Goal: Find specific page/section: Find specific page/section

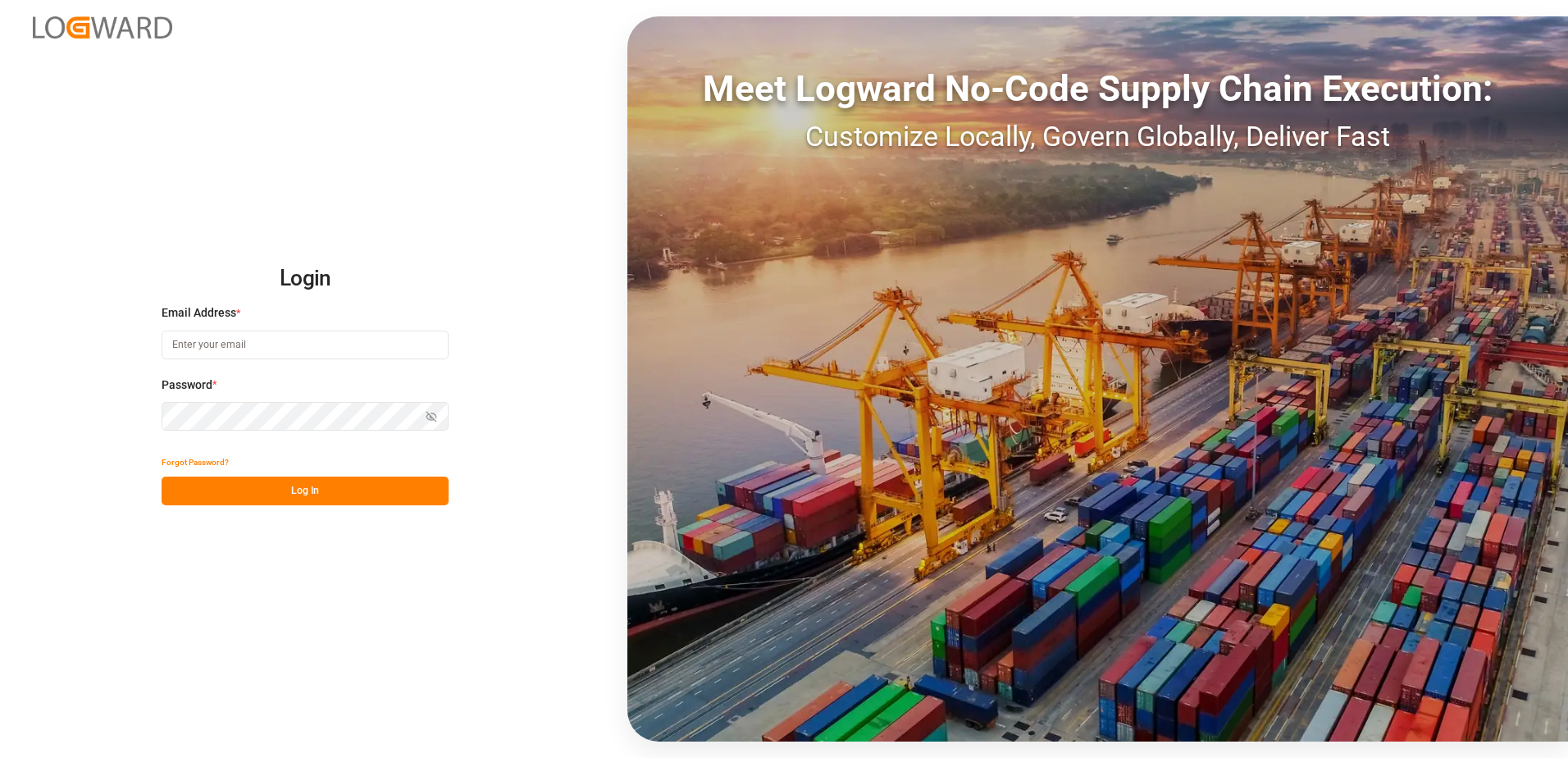
type input "anton.moeller@melitta.at"
click at [395, 496] on button "Log In" at bounding box center [304, 491] width 287 height 29
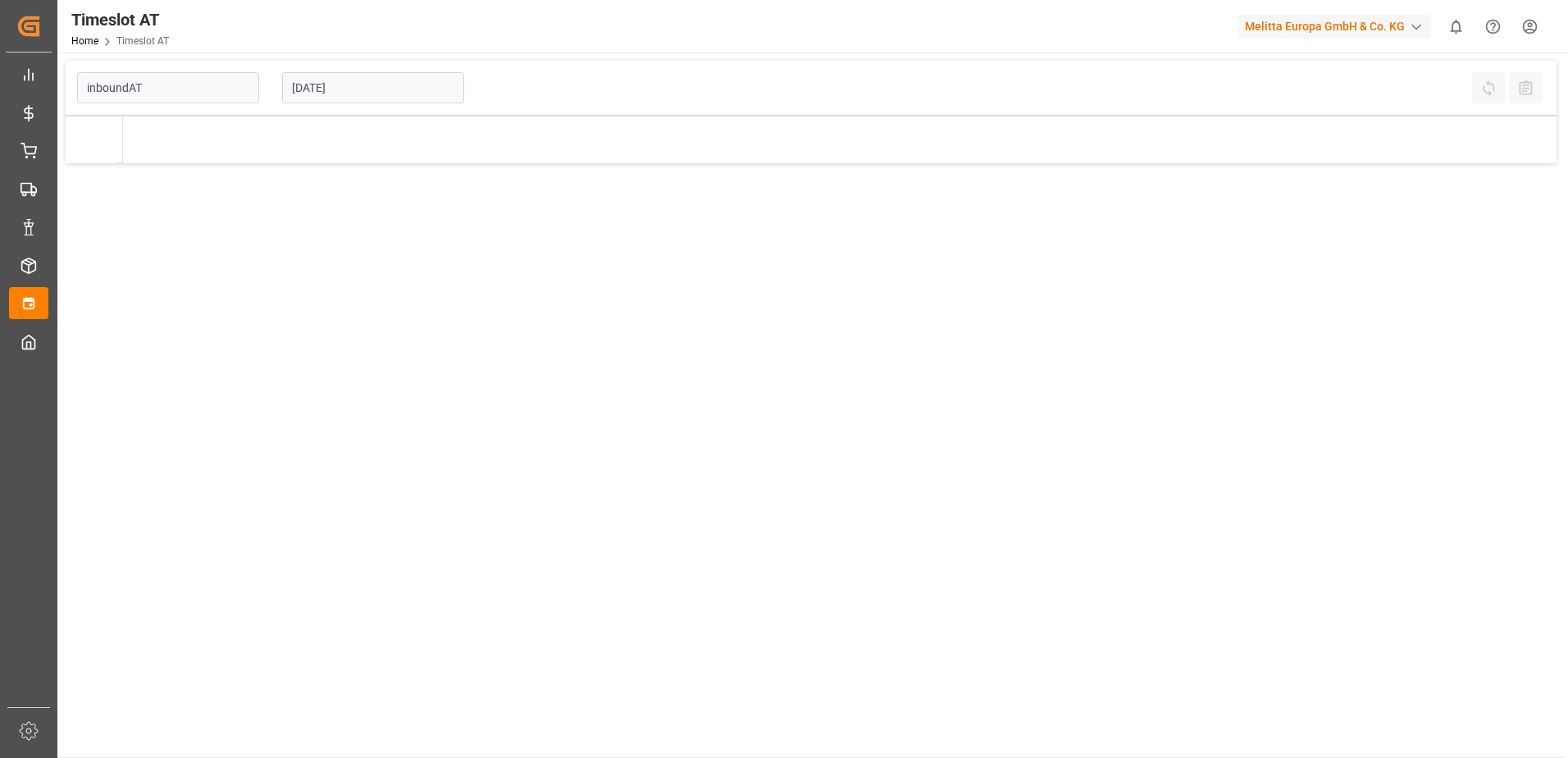
type input "Inbound AT"
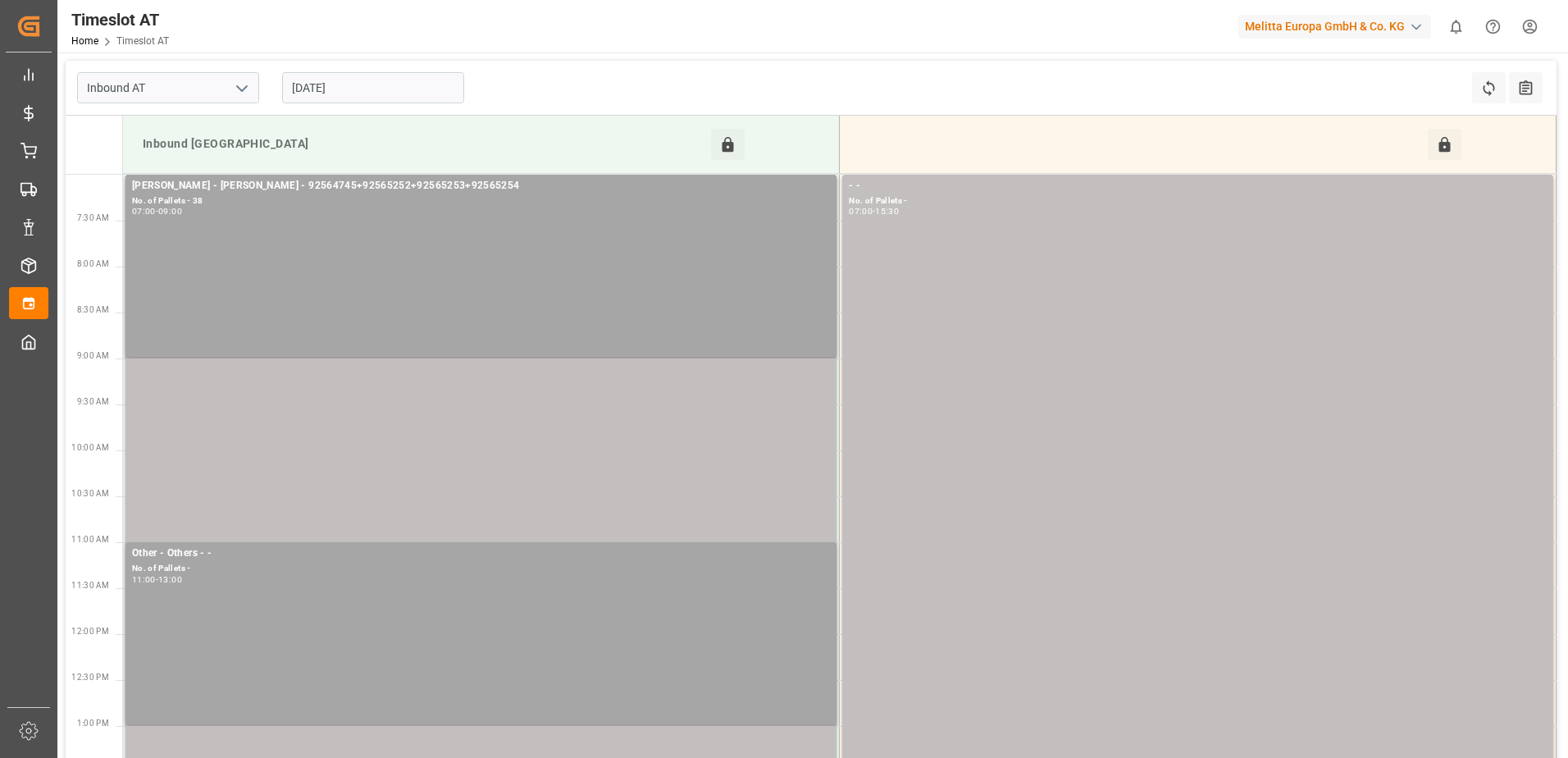
click at [399, 90] on input "[DATE]" at bounding box center [373, 87] width 182 height 31
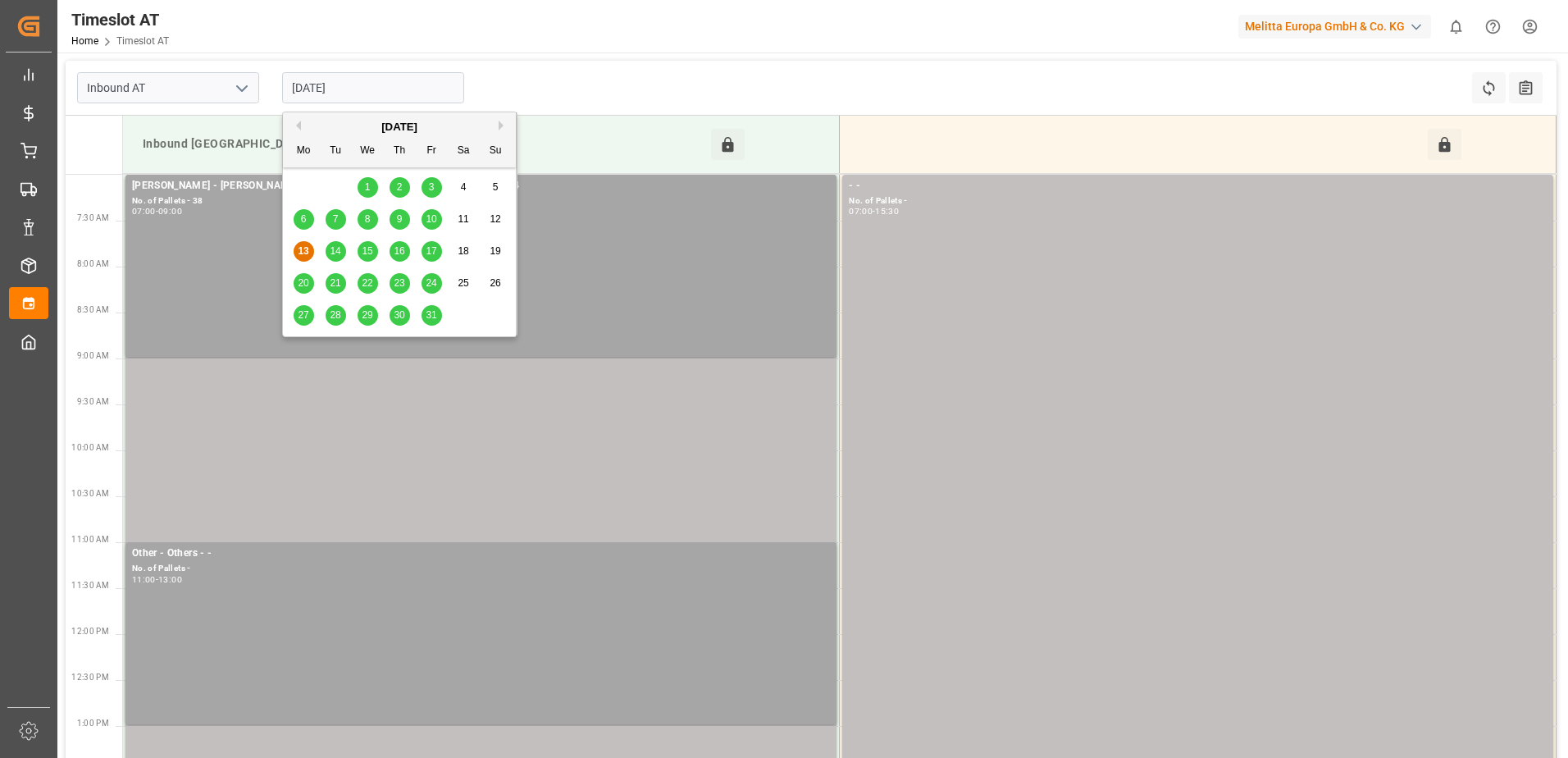
click at [341, 246] on span "14" at bounding box center [335, 252] width 11 height 12
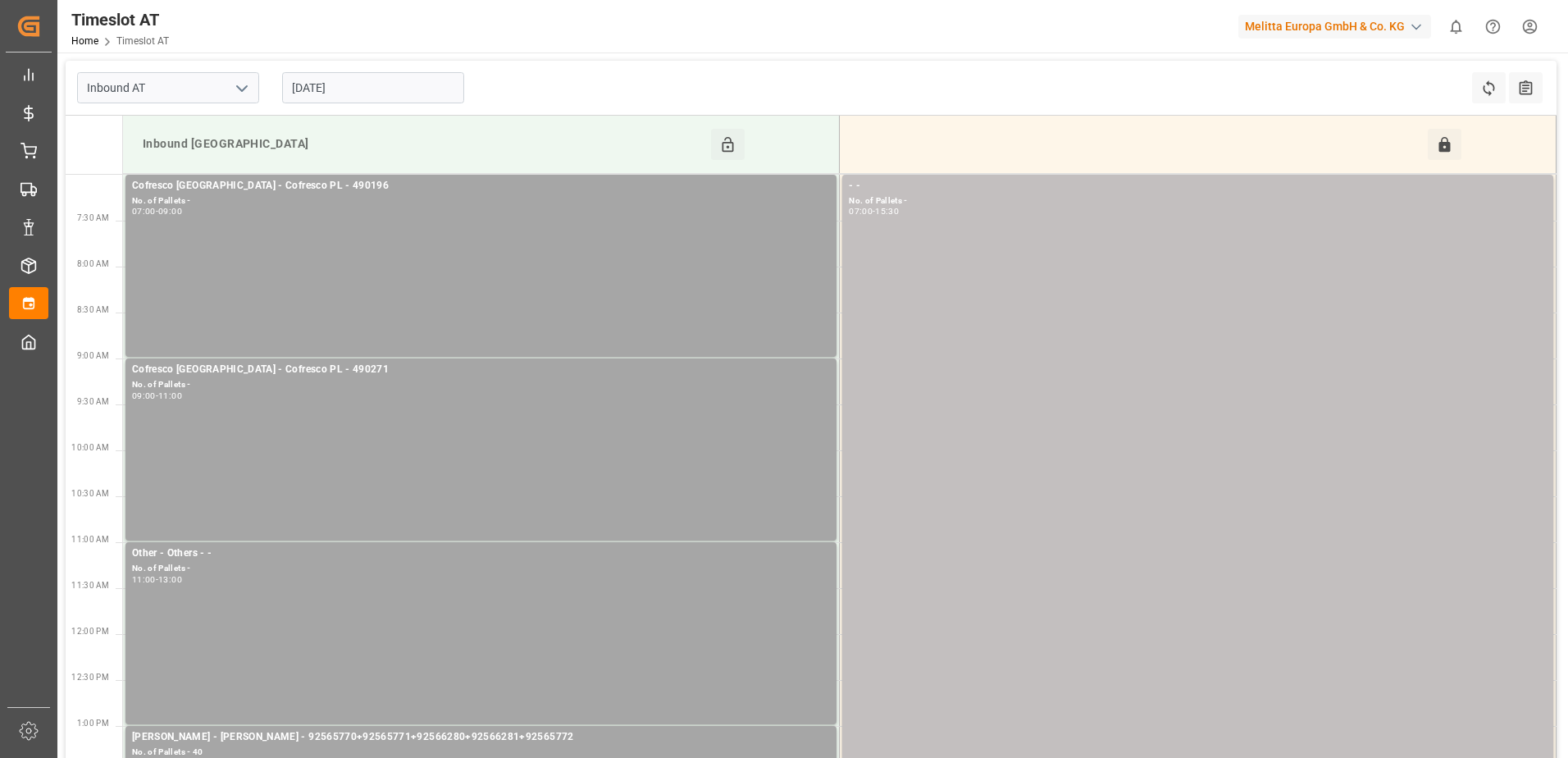
click at [341, 84] on input "[DATE]" at bounding box center [373, 87] width 182 height 31
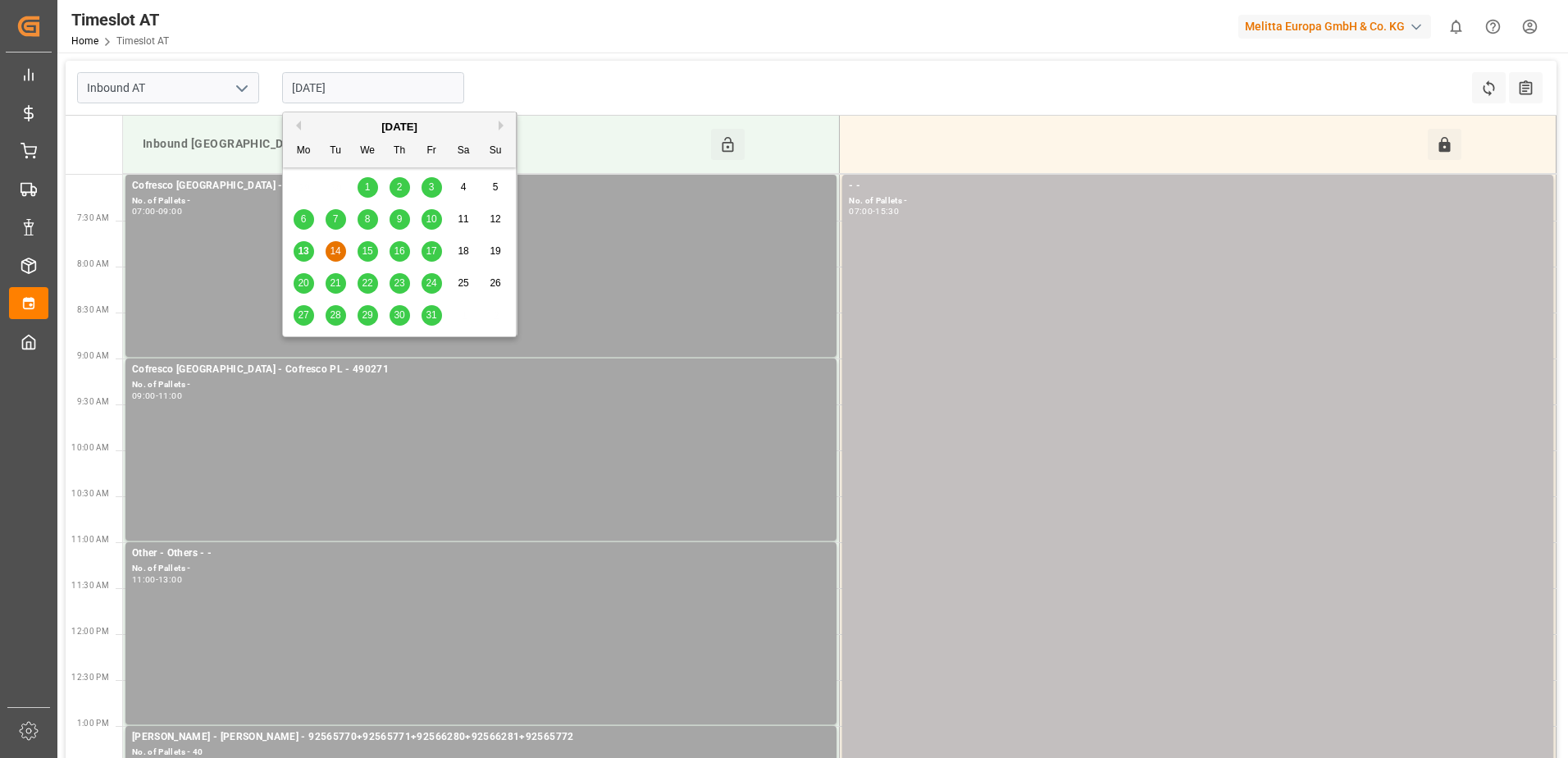
click at [304, 245] on div "13" at bounding box center [304, 252] width 20 height 19
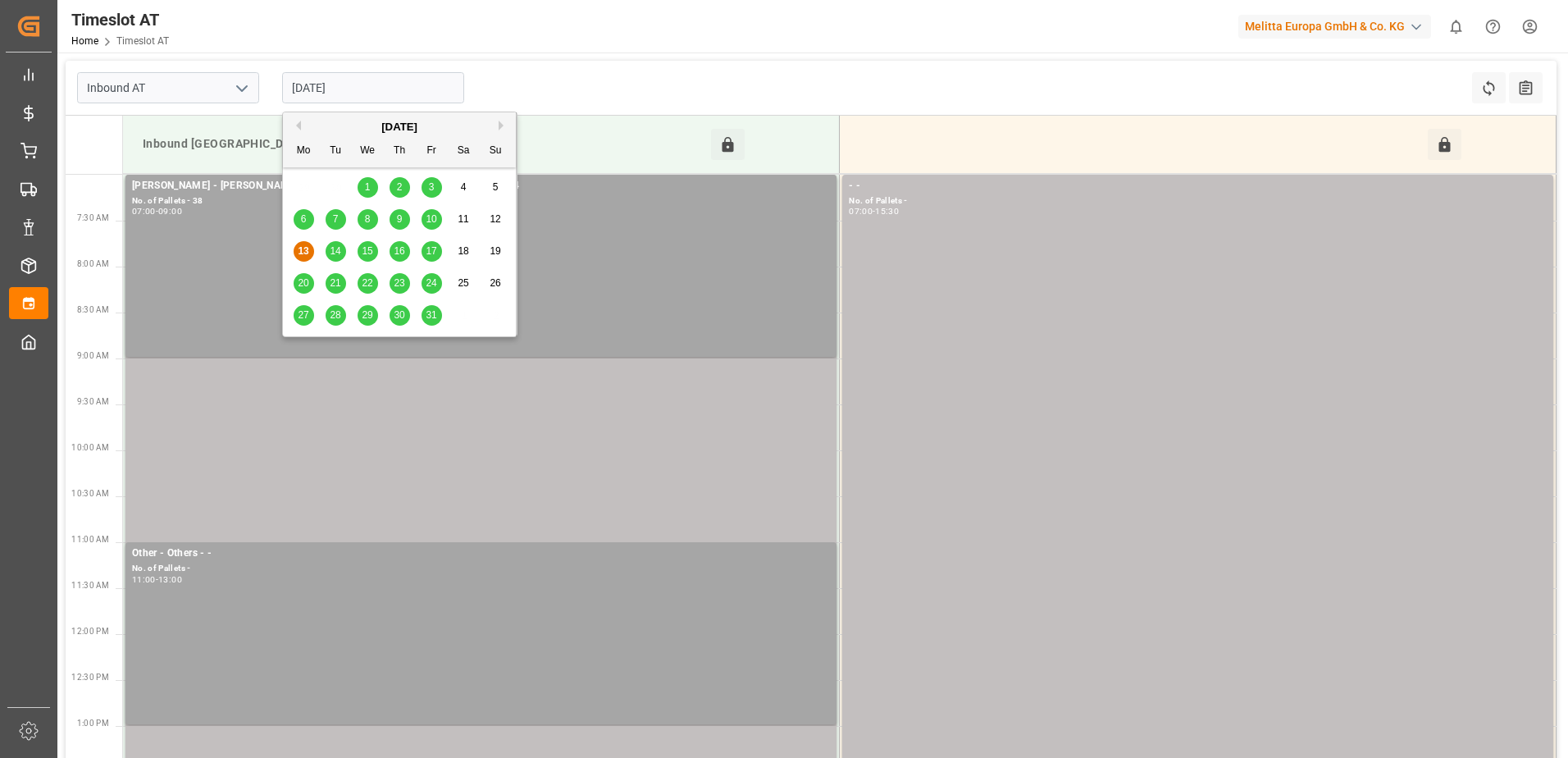
click at [377, 84] on input "[DATE]" at bounding box center [373, 87] width 182 height 31
click at [368, 252] on span "15" at bounding box center [367, 252] width 11 height 12
type input "[DATE]"
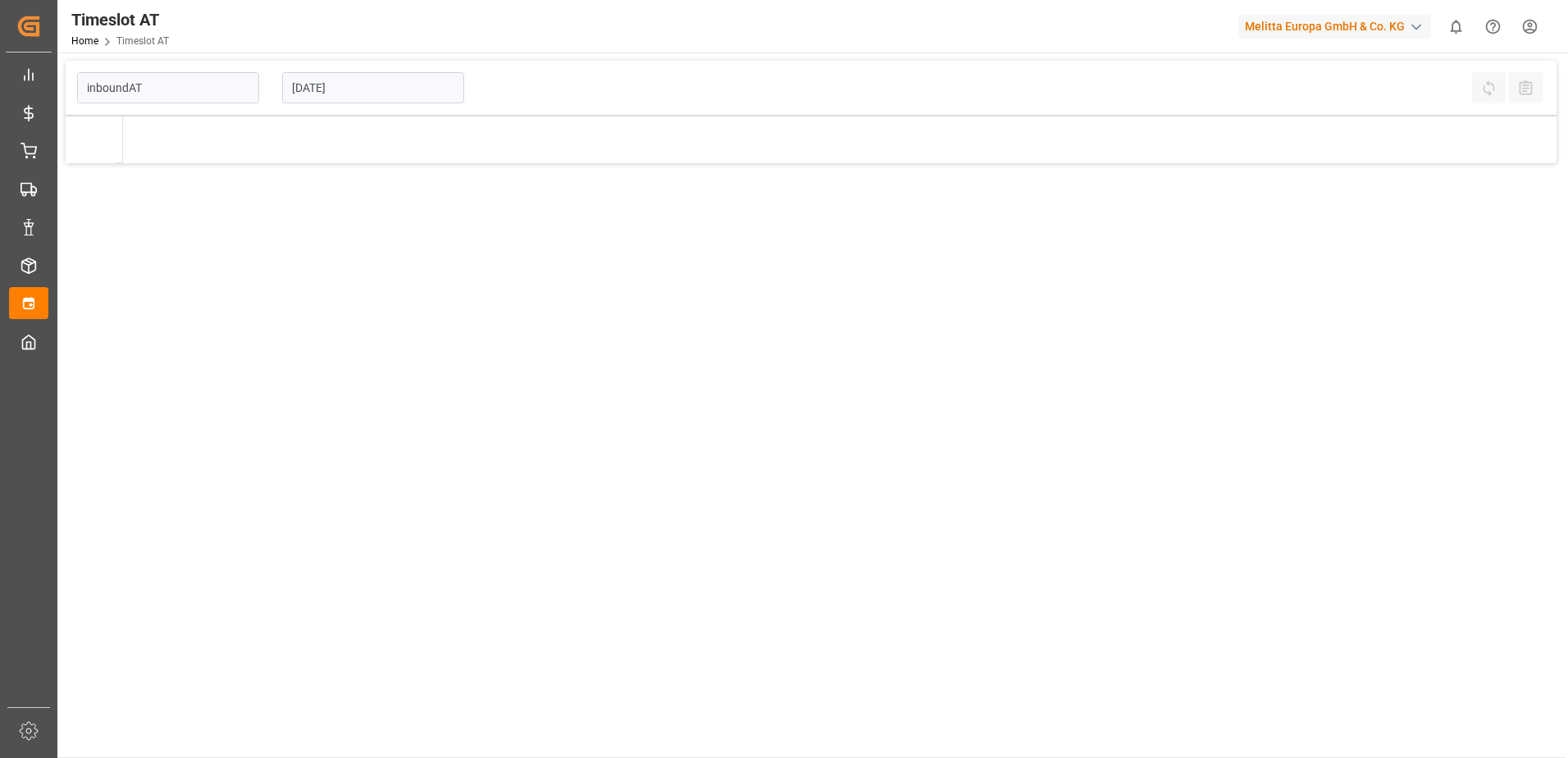
type input "Inbound AT"
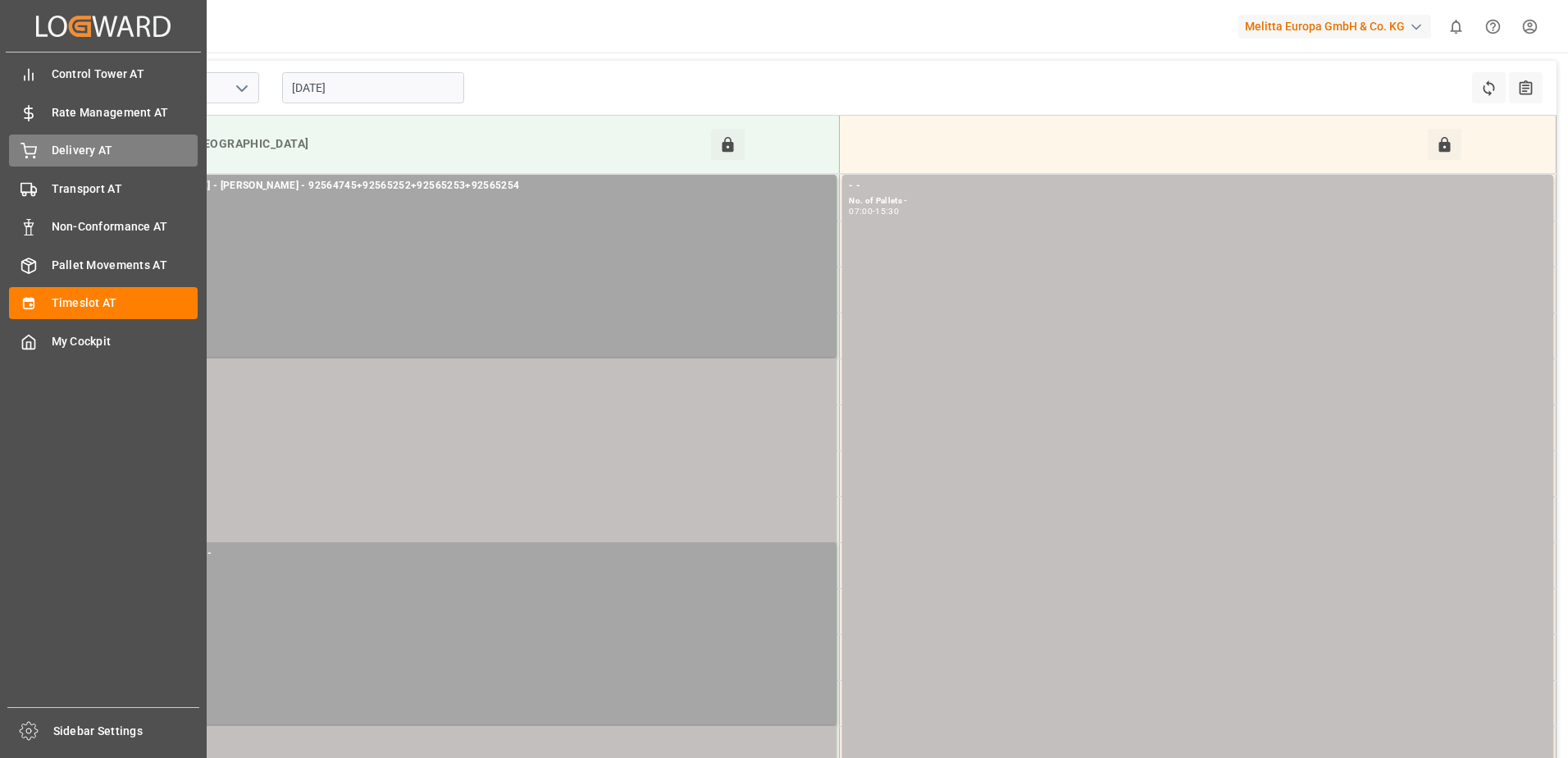
click at [34, 161] on div "Delivery AT Delivery AT" at bounding box center [103, 151] width 188 height 32
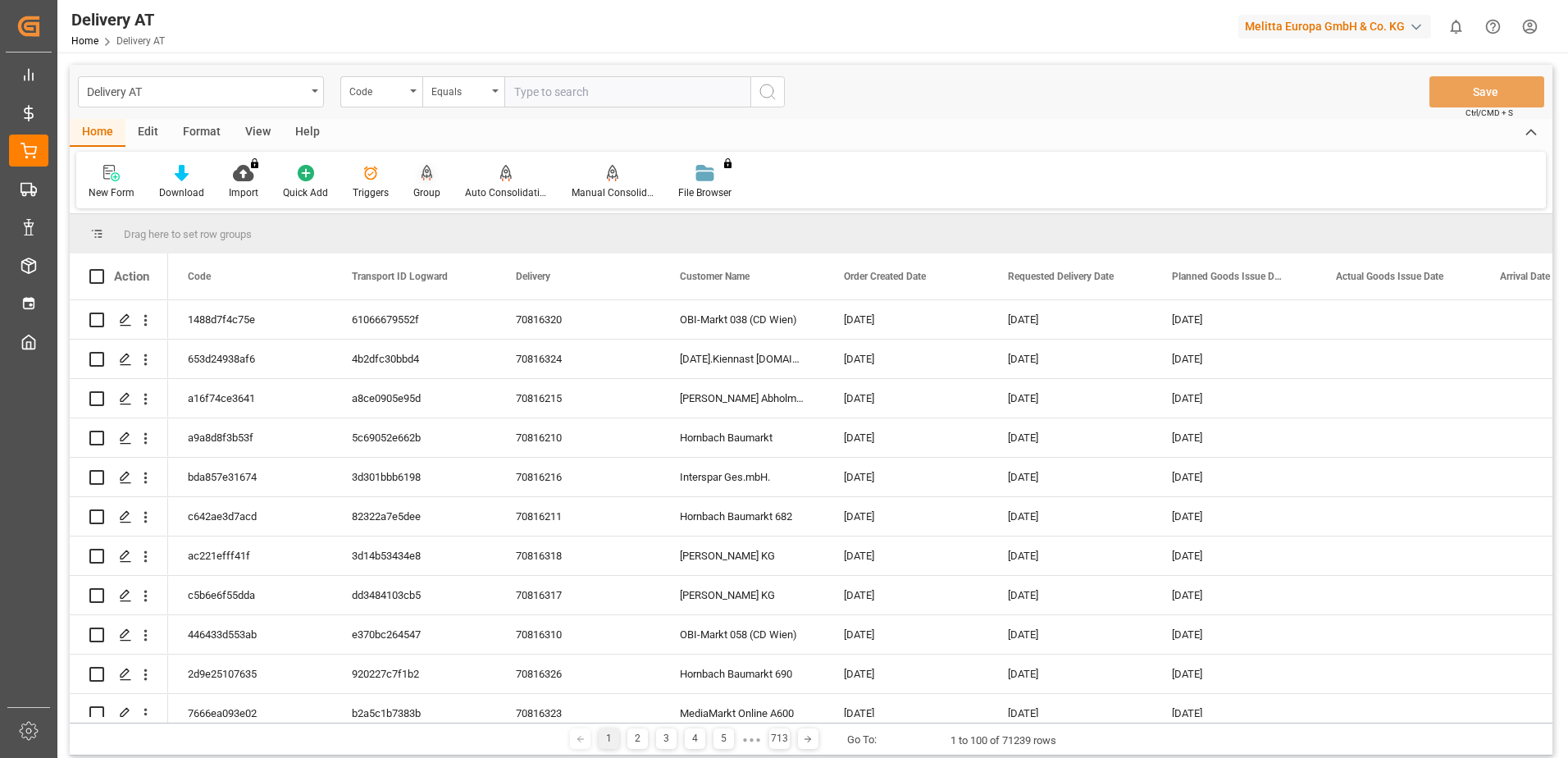
click at [430, 189] on div "Group" at bounding box center [427, 193] width 27 height 15
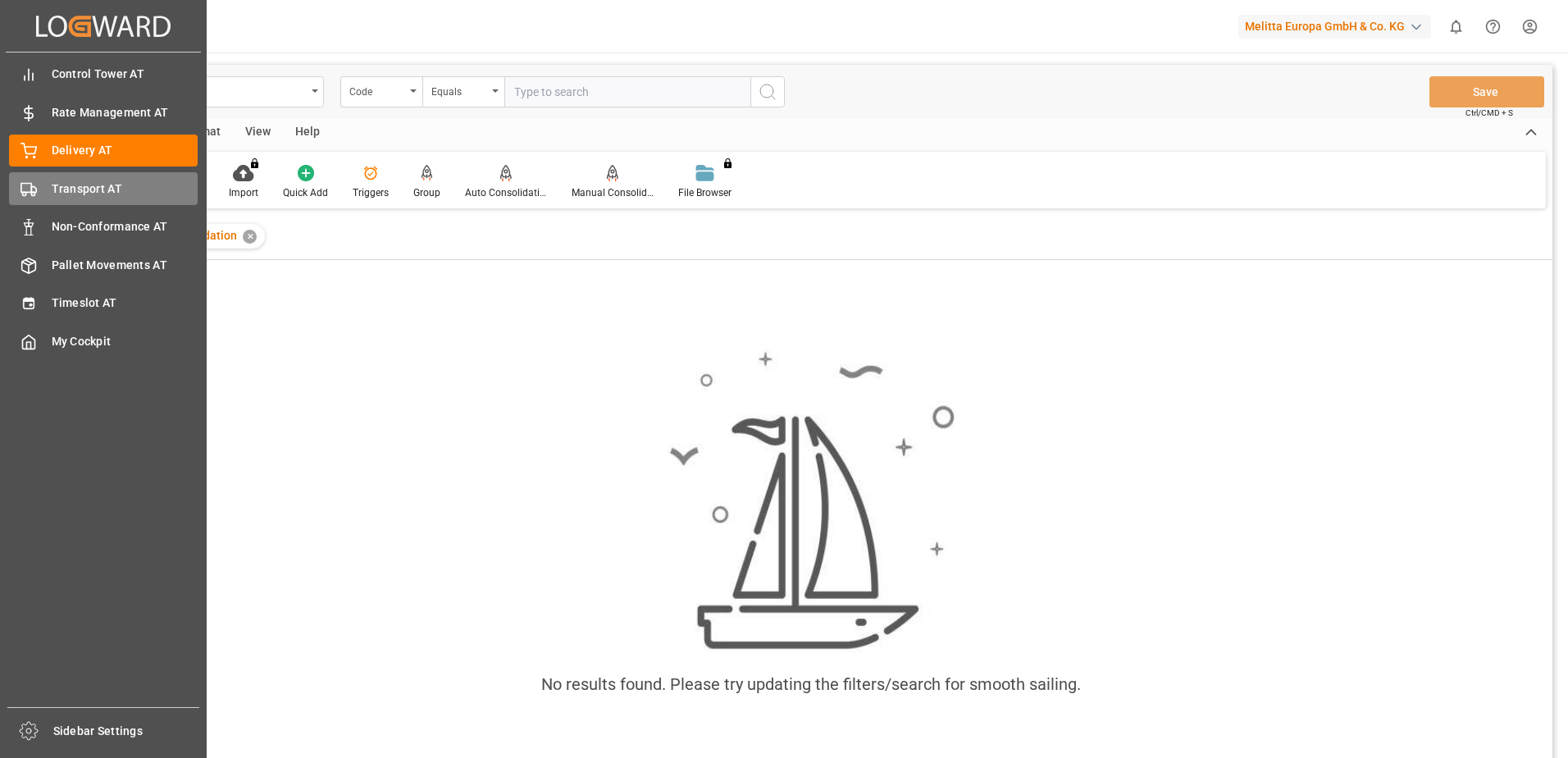
click at [27, 189] on icon at bounding box center [29, 190] width 17 height 17
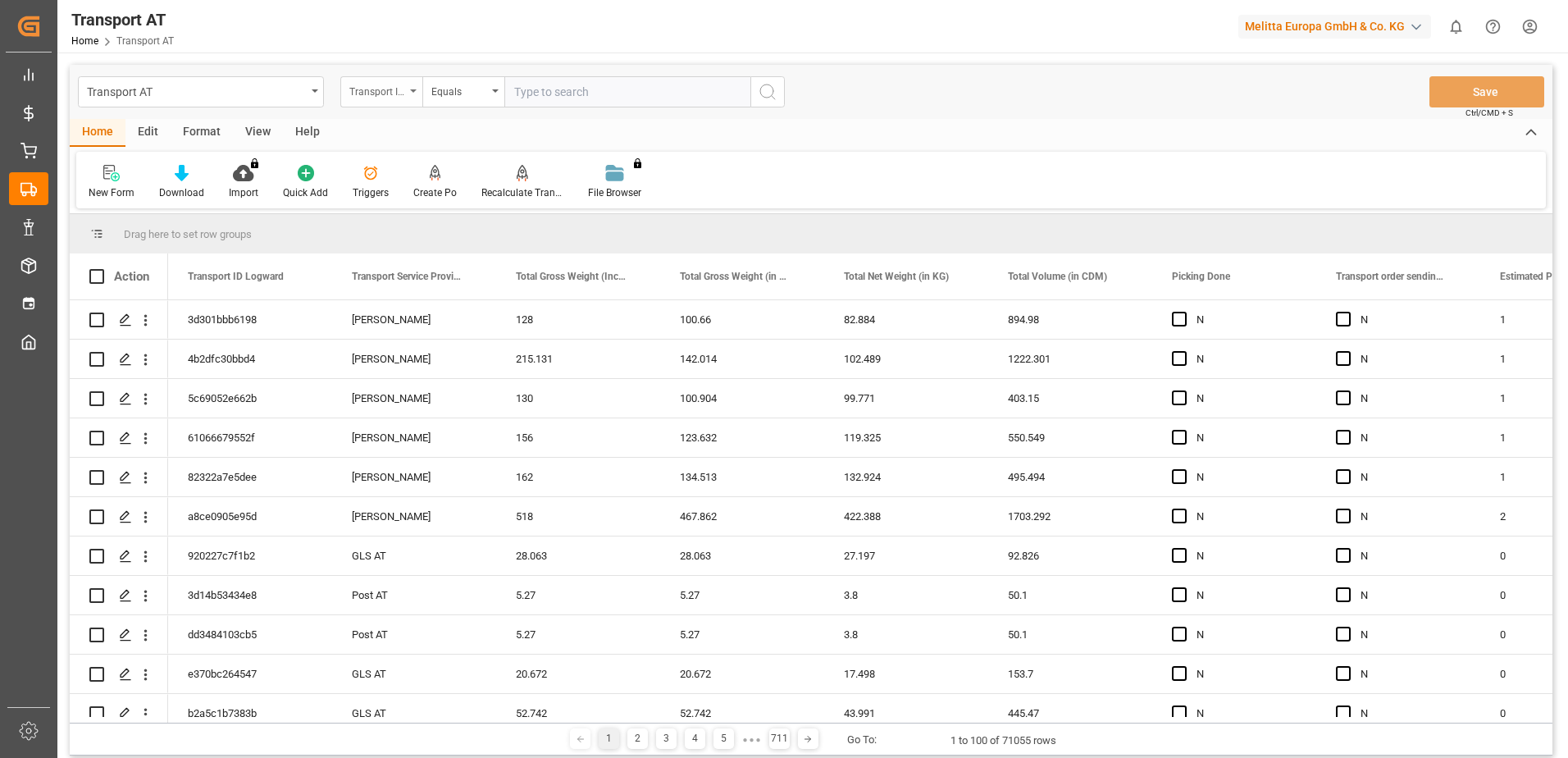
click at [412, 87] on div "Transport ID Logward" at bounding box center [382, 92] width 82 height 31
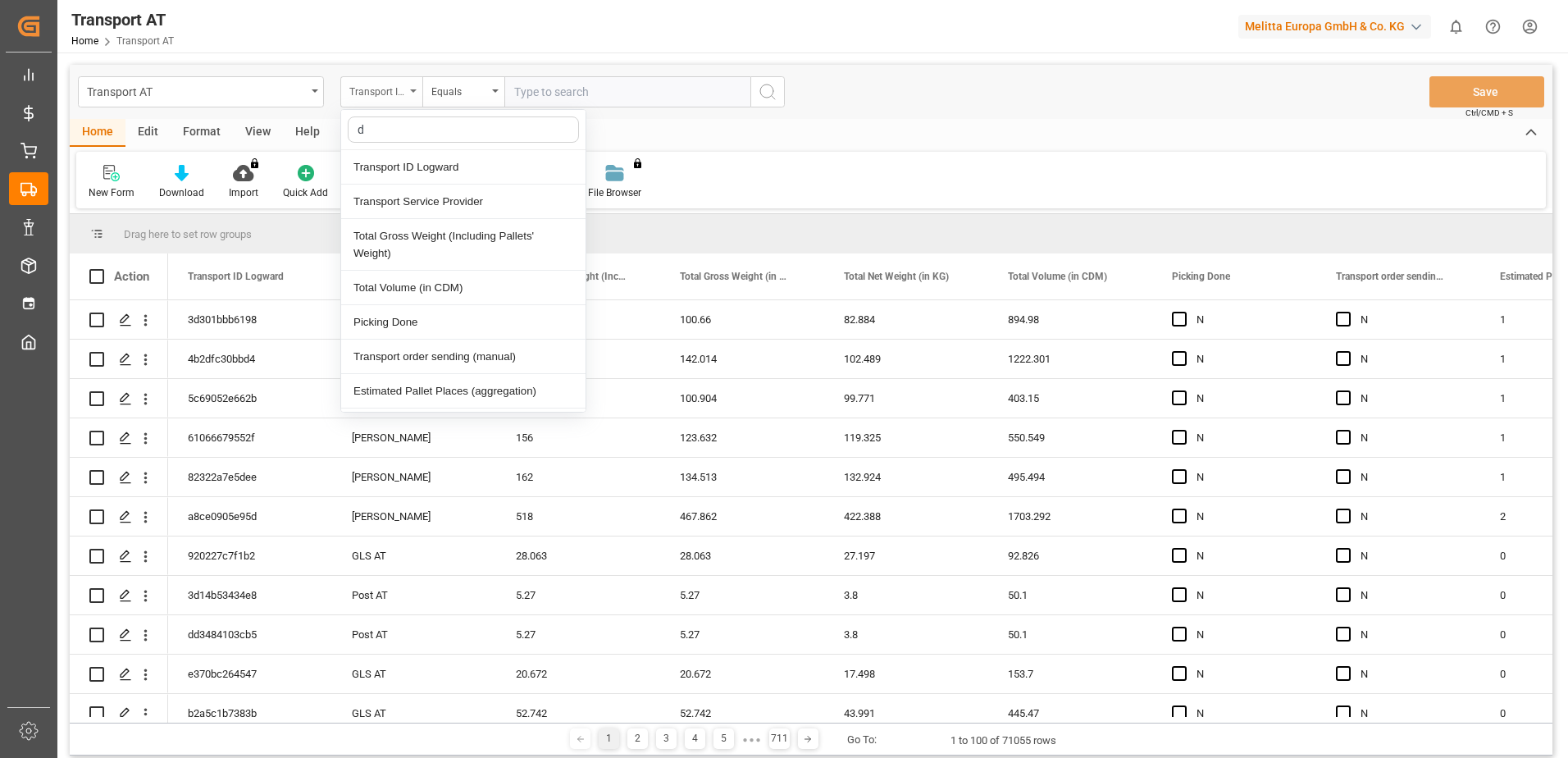
type input "do"
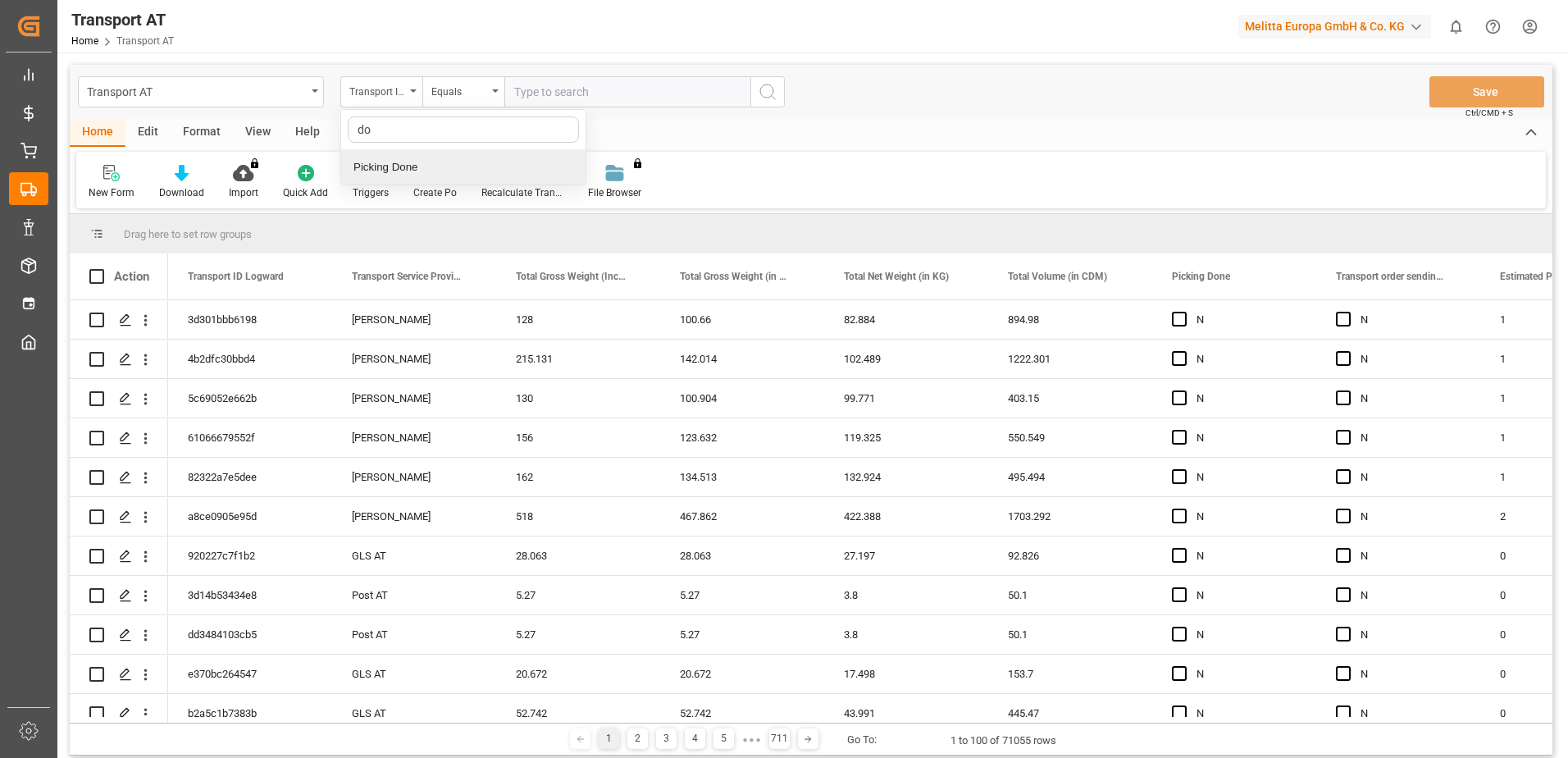
click at [426, 164] on div "Picking Done" at bounding box center [463, 167] width 245 height 34
click at [640, 98] on input "text" at bounding box center [627, 92] width 246 height 31
type input "Y"
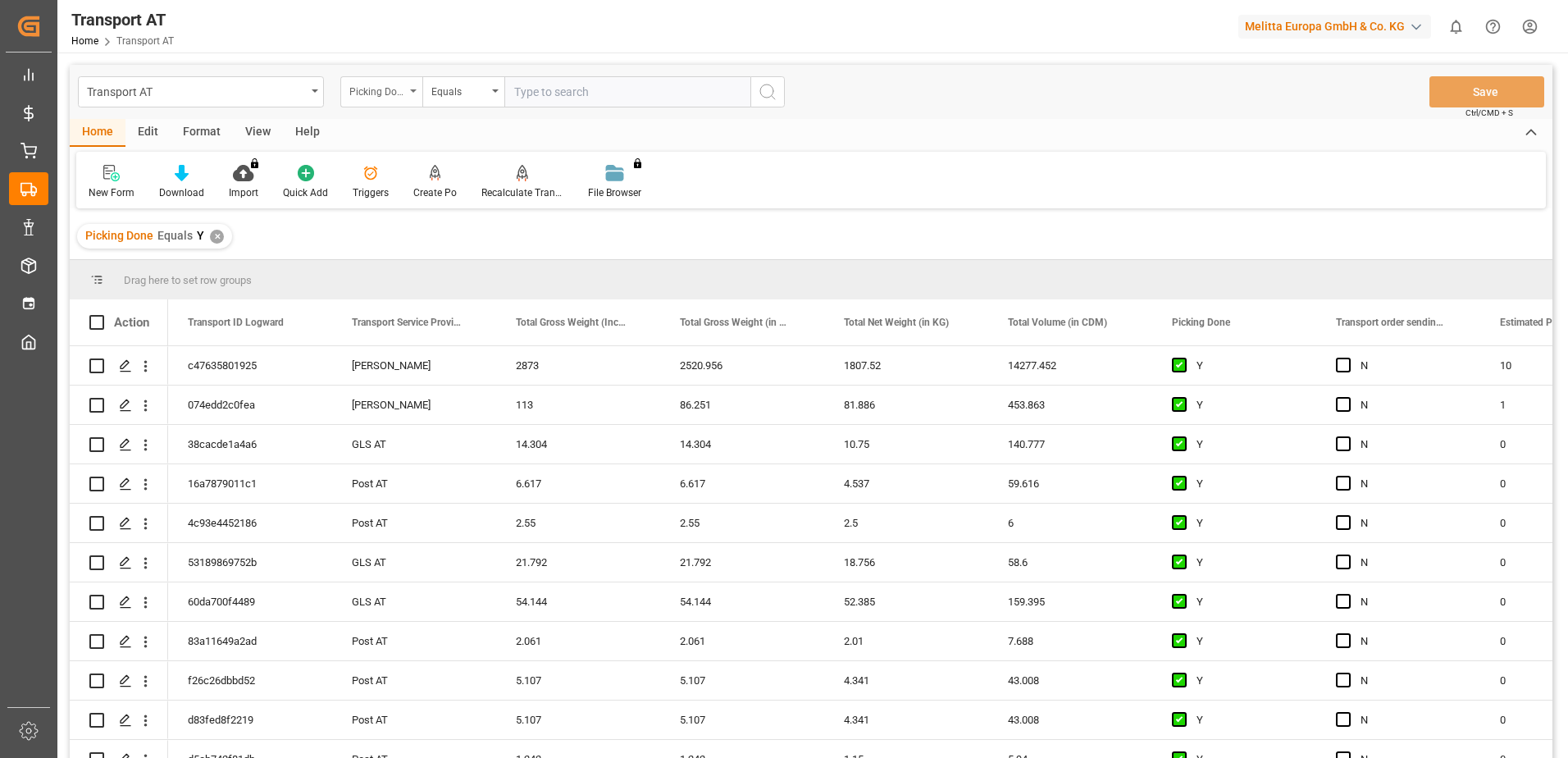
click at [409, 98] on div "Picking Done" at bounding box center [382, 92] width 82 height 31
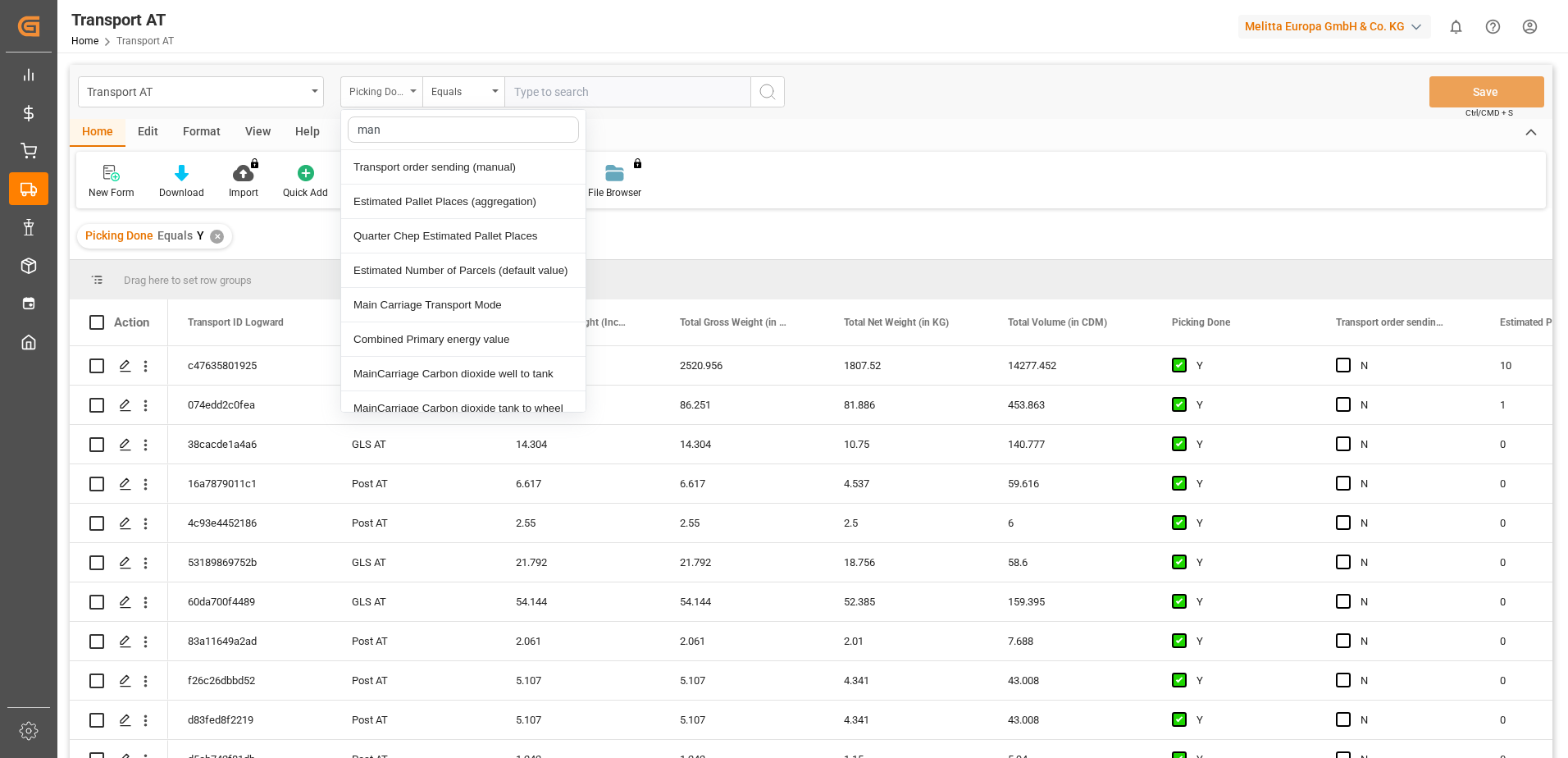
type input "manu"
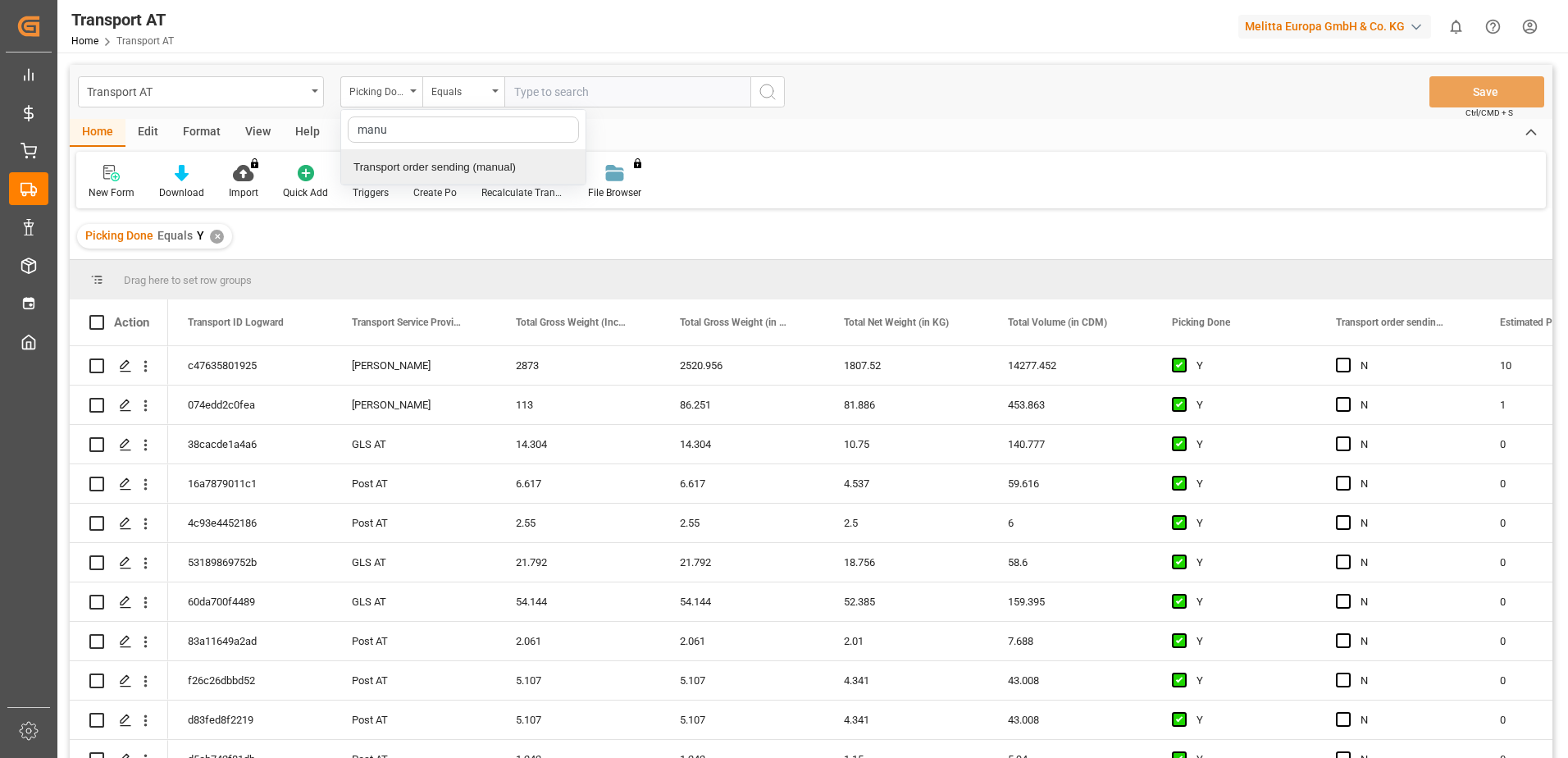
click at [454, 162] on div "Transport order sending (manual)" at bounding box center [463, 167] width 245 height 34
click at [604, 93] on input "text" at bounding box center [627, 92] width 246 height 31
type input "N"
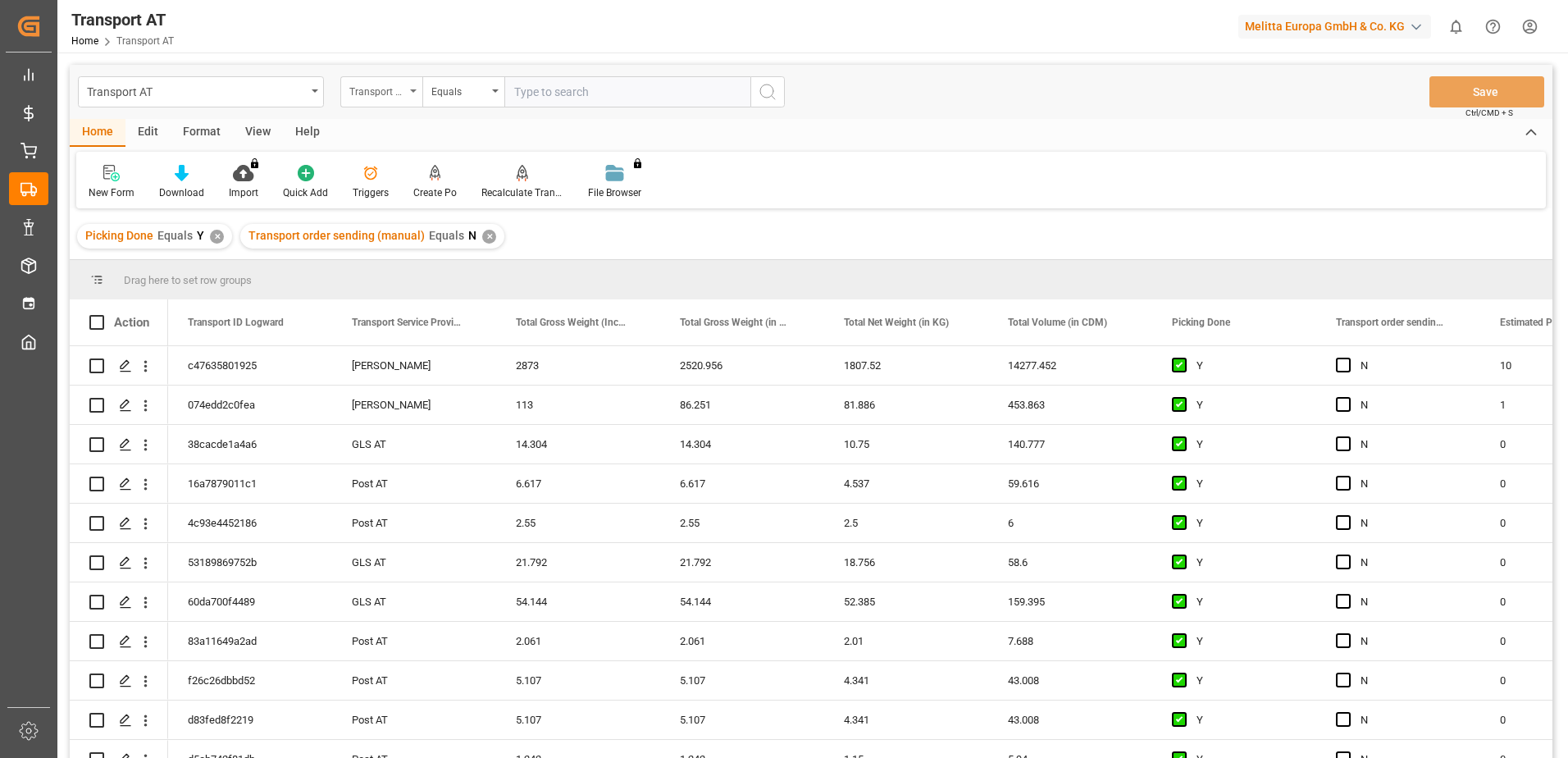
click at [412, 93] on div "Transport order sending (manual)" at bounding box center [382, 92] width 82 height 31
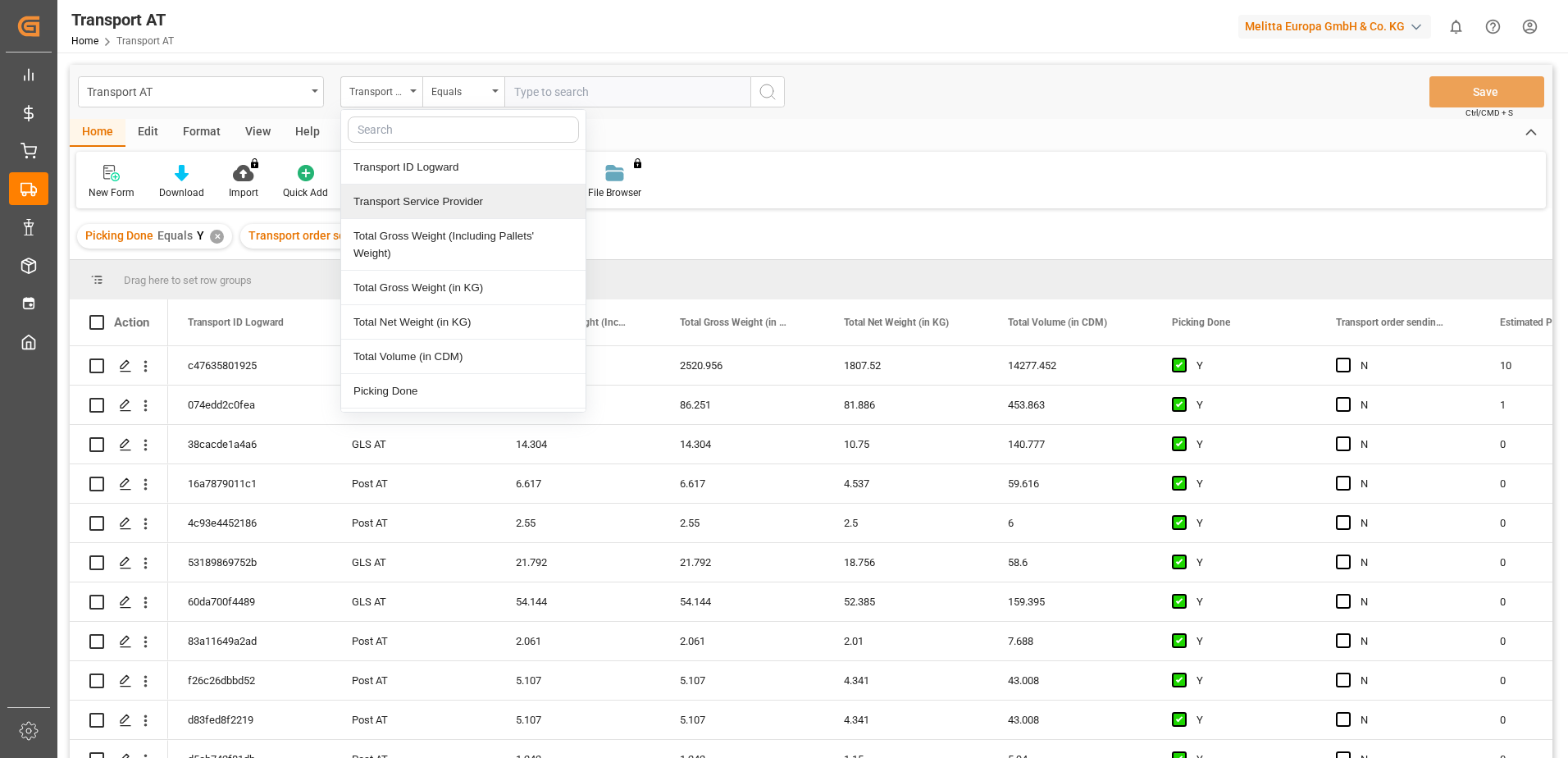
click at [419, 202] on div "Transport Service Provider" at bounding box center [463, 201] width 245 height 34
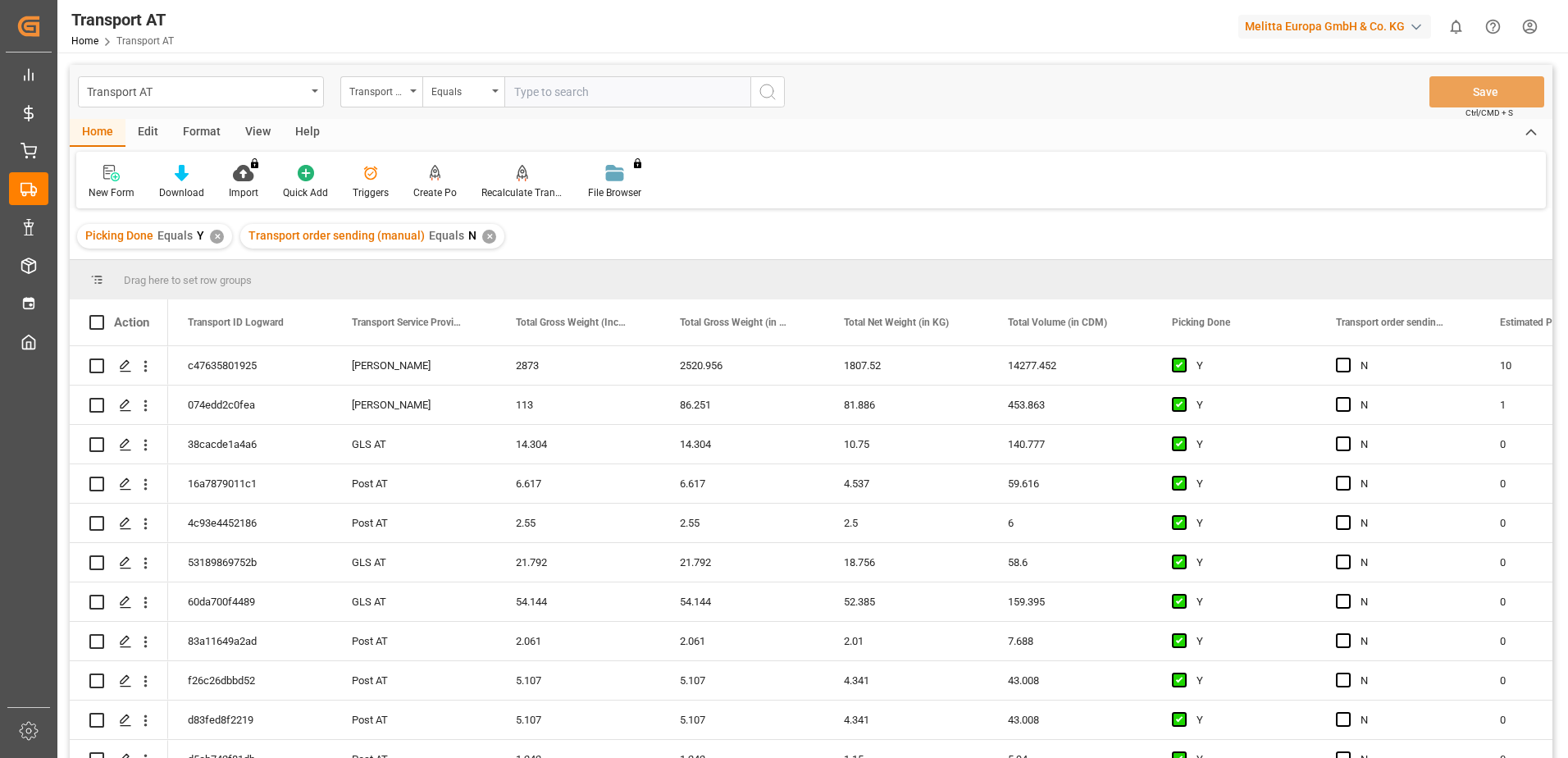
click at [578, 104] on input "text" at bounding box center [627, 92] width 246 height 31
type input "gebr [PERSON_NAME]"
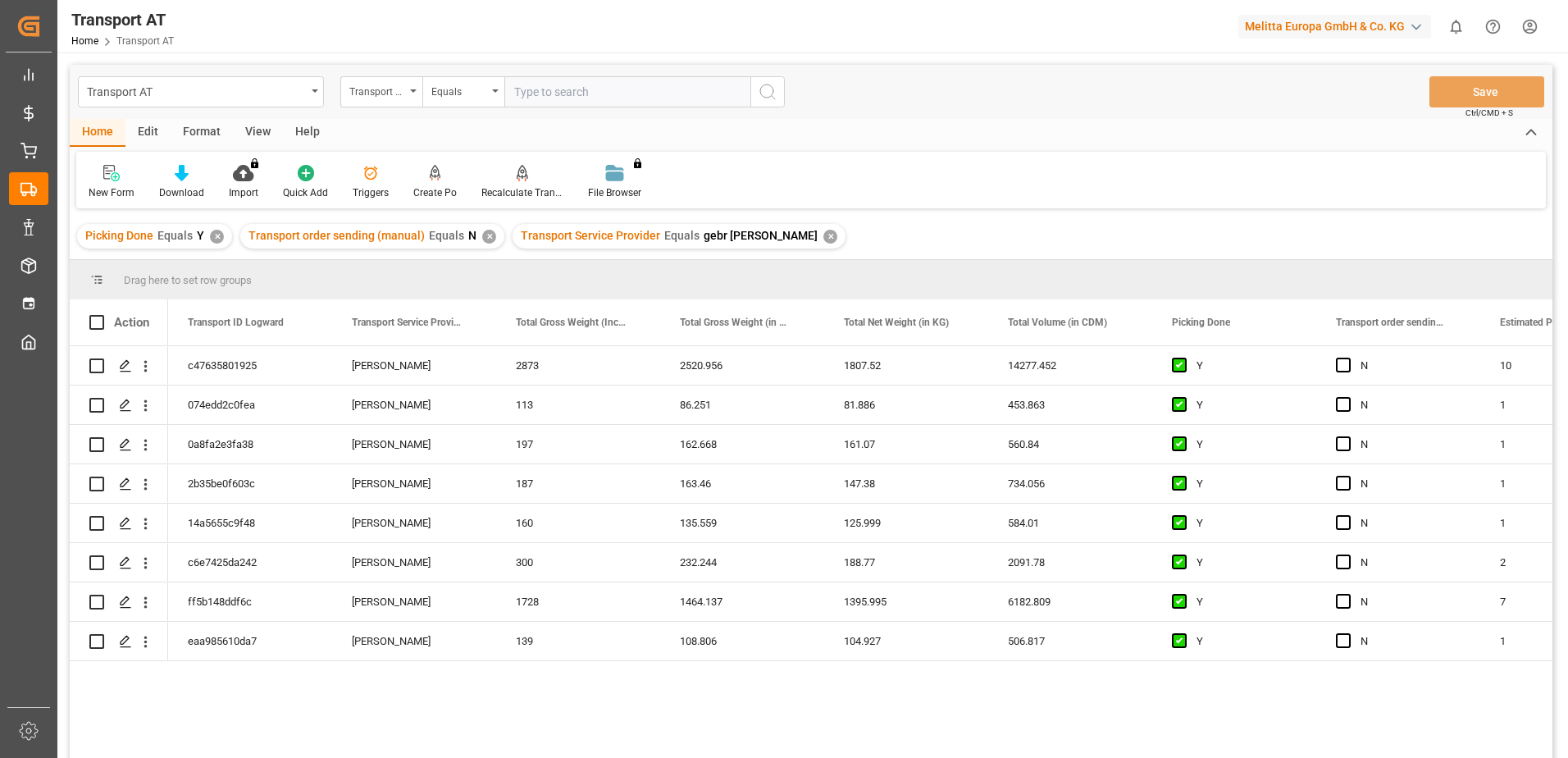
click at [250, 125] on div "View" at bounding box center [258, 132] width 50 height 28
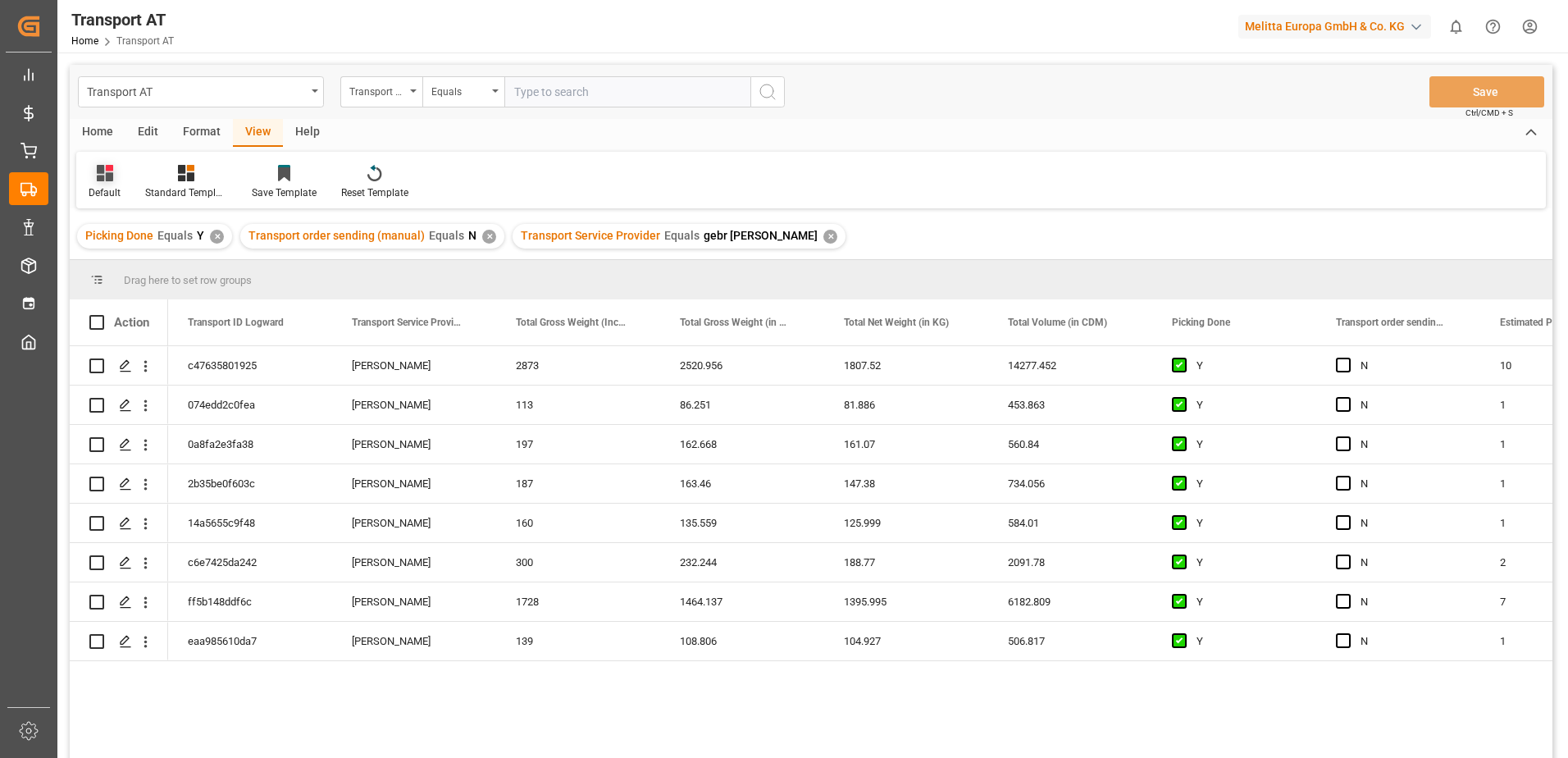
click at [91, 184] on div "Default" at bounding box center [104, 182] width 56 height 36
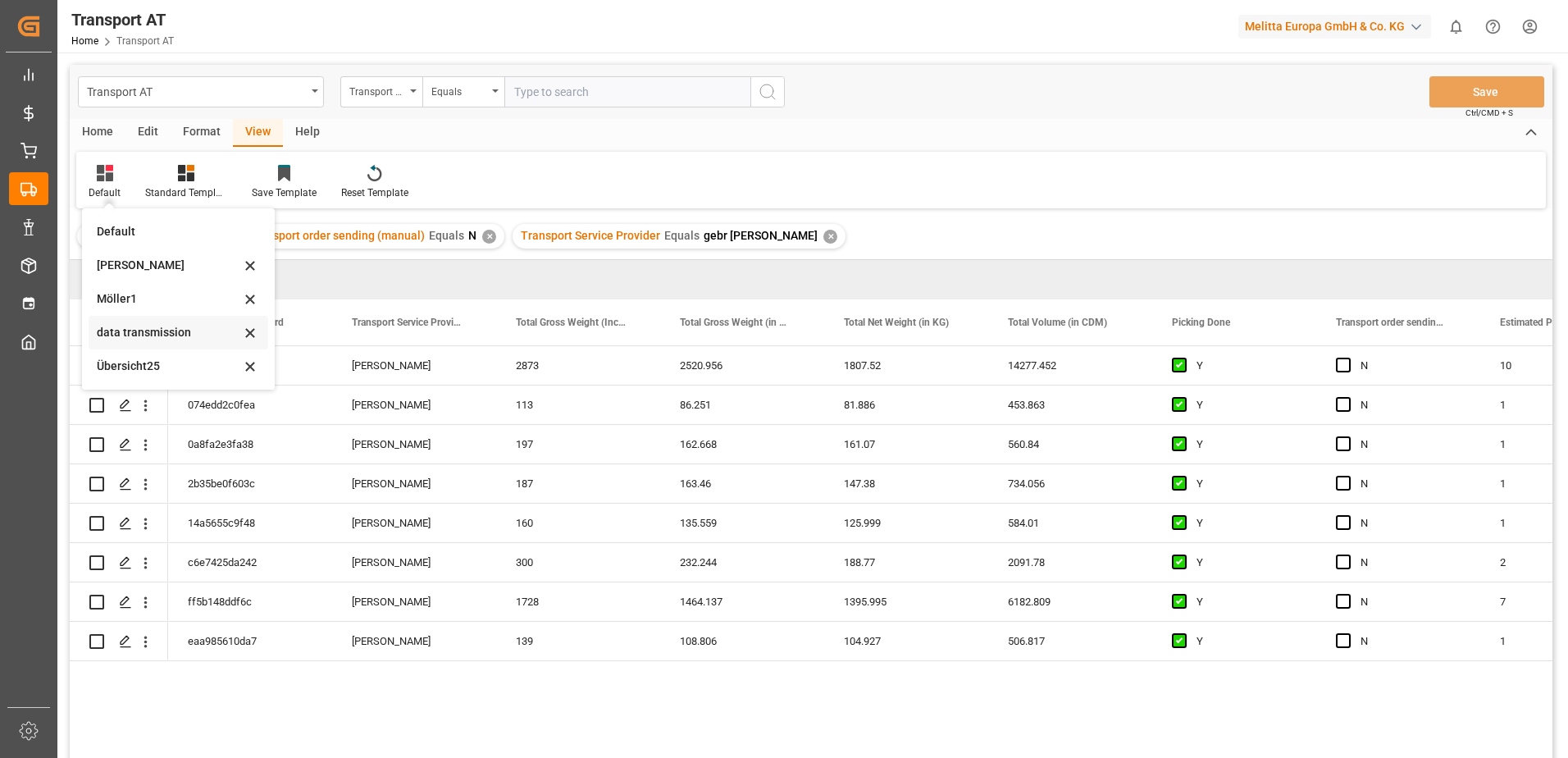
click at [130, 329] on div "data transmission" at bounding box center [168, 332] width 144 height 17
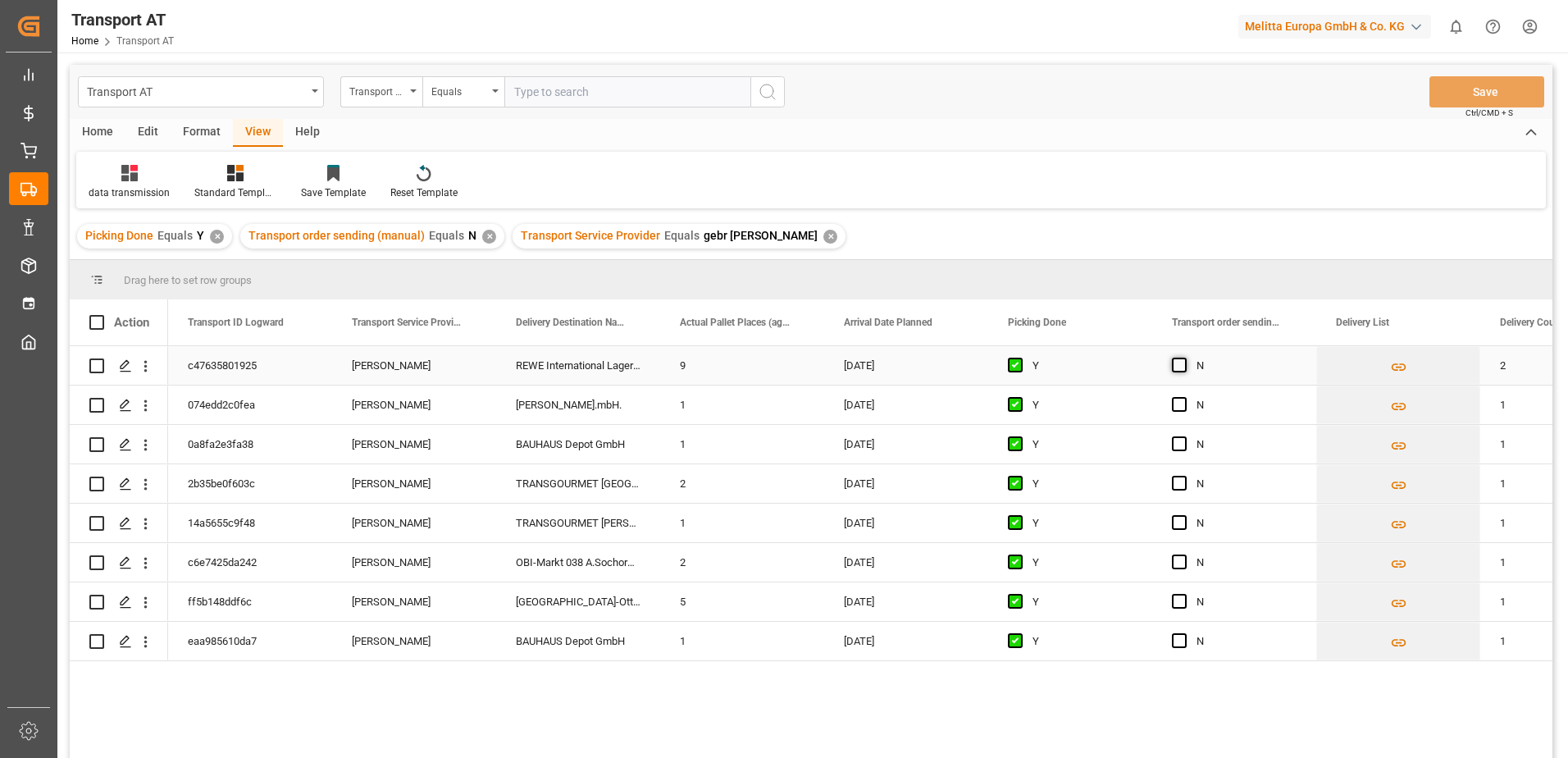
click at [1182, 363] on span "Press SPACE to select this row." at bounding box center [1180, 365] width 15 height 15
click at [1185, 358] on input "Press SPACE to select this row." at bounding box center [1185, 358] width 0 height 0
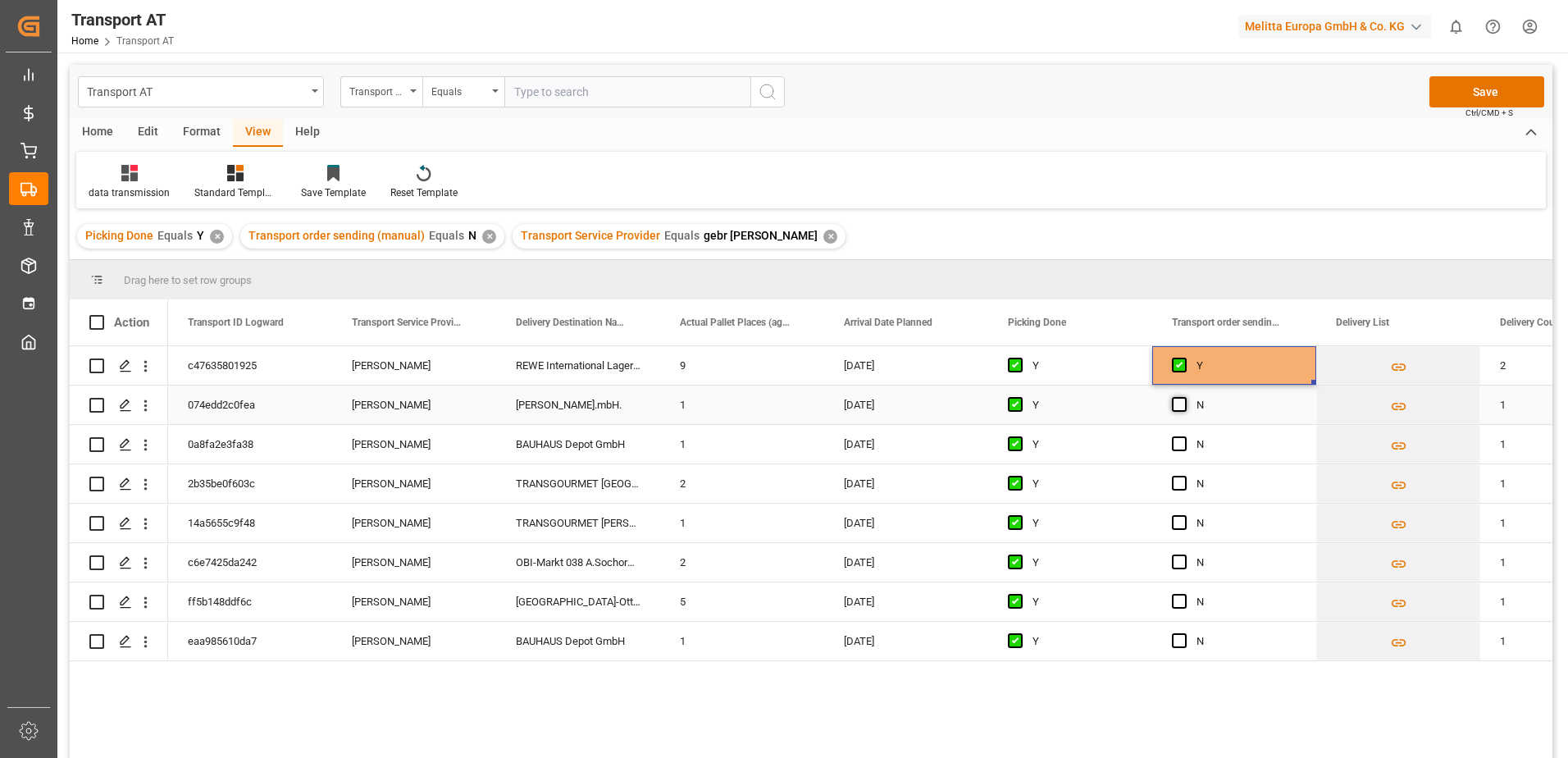
click at [1183, 403] on span "Press SPACE to select this row." at bounding box center [1180, 405] width 15 height 15
click at [1185, 397] on input "Press SPACE to select this row." at bounding box center [1185, 397] width 0 height 0
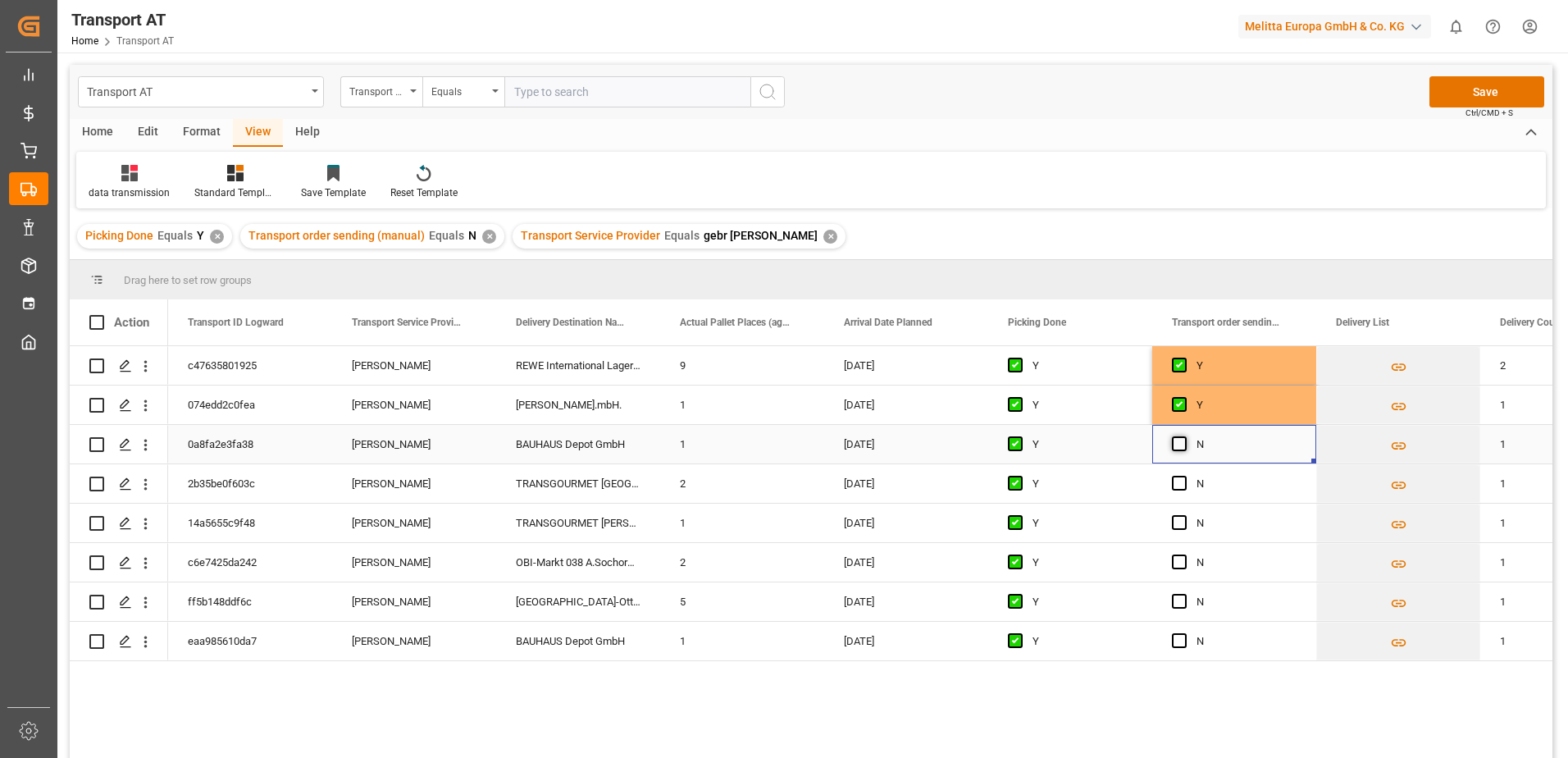
click at [1177, 443] on span "Press SPACE to select this row." at bounding box center [1180, 444] width 15 height 15
click at [1185, 437] on input "Press SPACE to select this row." at bounding box center [1185, 437] width 0 height 0
click at [1180, 485] on span "Press SPACE to select this row." at bounding box center [1180, 484] width 15 height 15
click at [1185, 476] on input "Press SPACE to select this row." at bounding box center [1185, 476] width 0 height 0
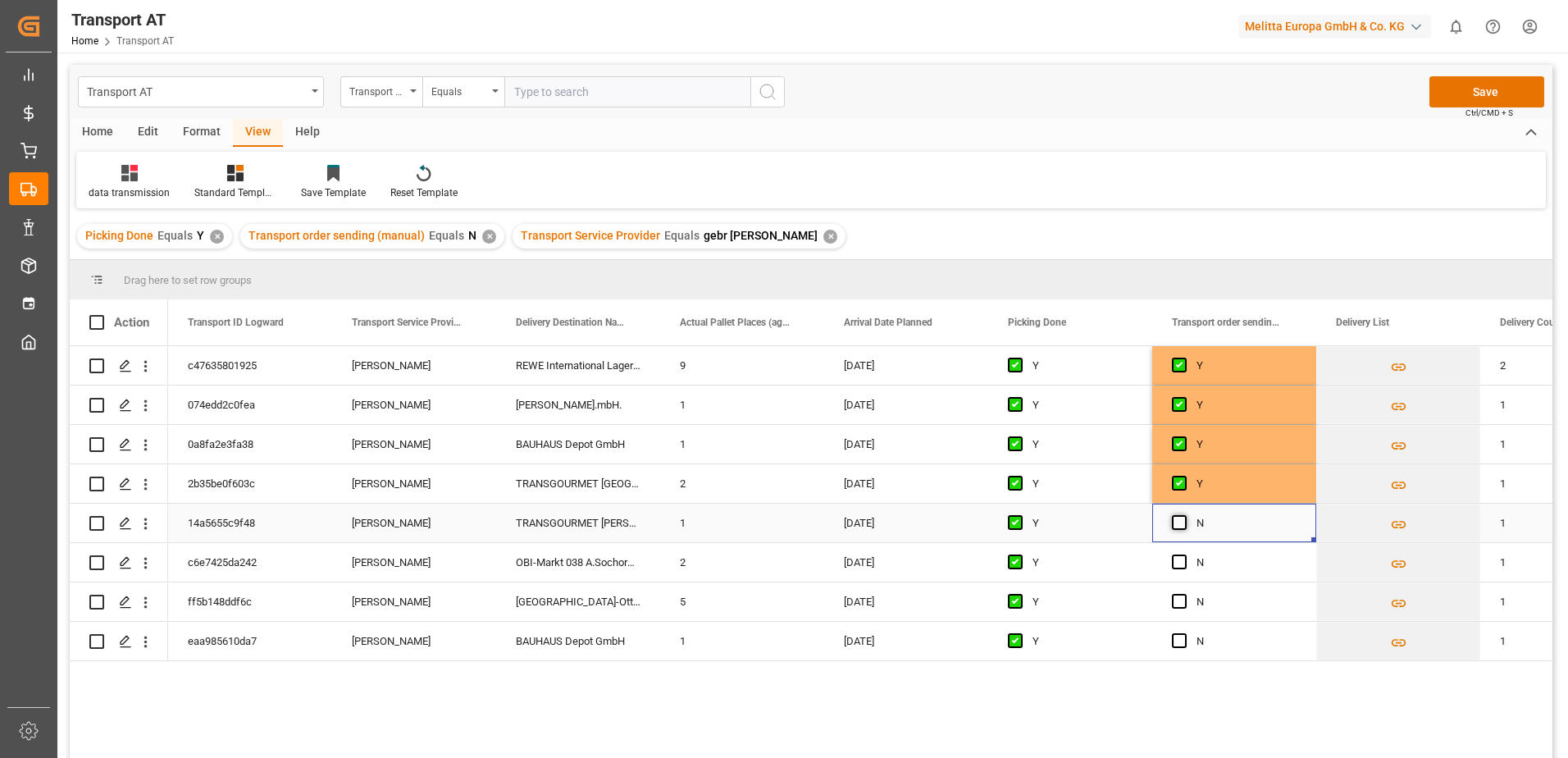
click at [1185, 525] on span "Press SPACE to select this row." at bounding box center [1180, 523] width 15 height 15
click at [1185, 516] on input "Press SPACE to select this row." at bounding box center [1185, 516] width 0 height 0
click at [1181, 562] on span "Press SPACE to select this row." at bounding box center [1180, 562] width 15 height 15
click at [1185, 554] on input "Press SPACE to select this row." at bounding box center [1185, 554] width 0 height 0
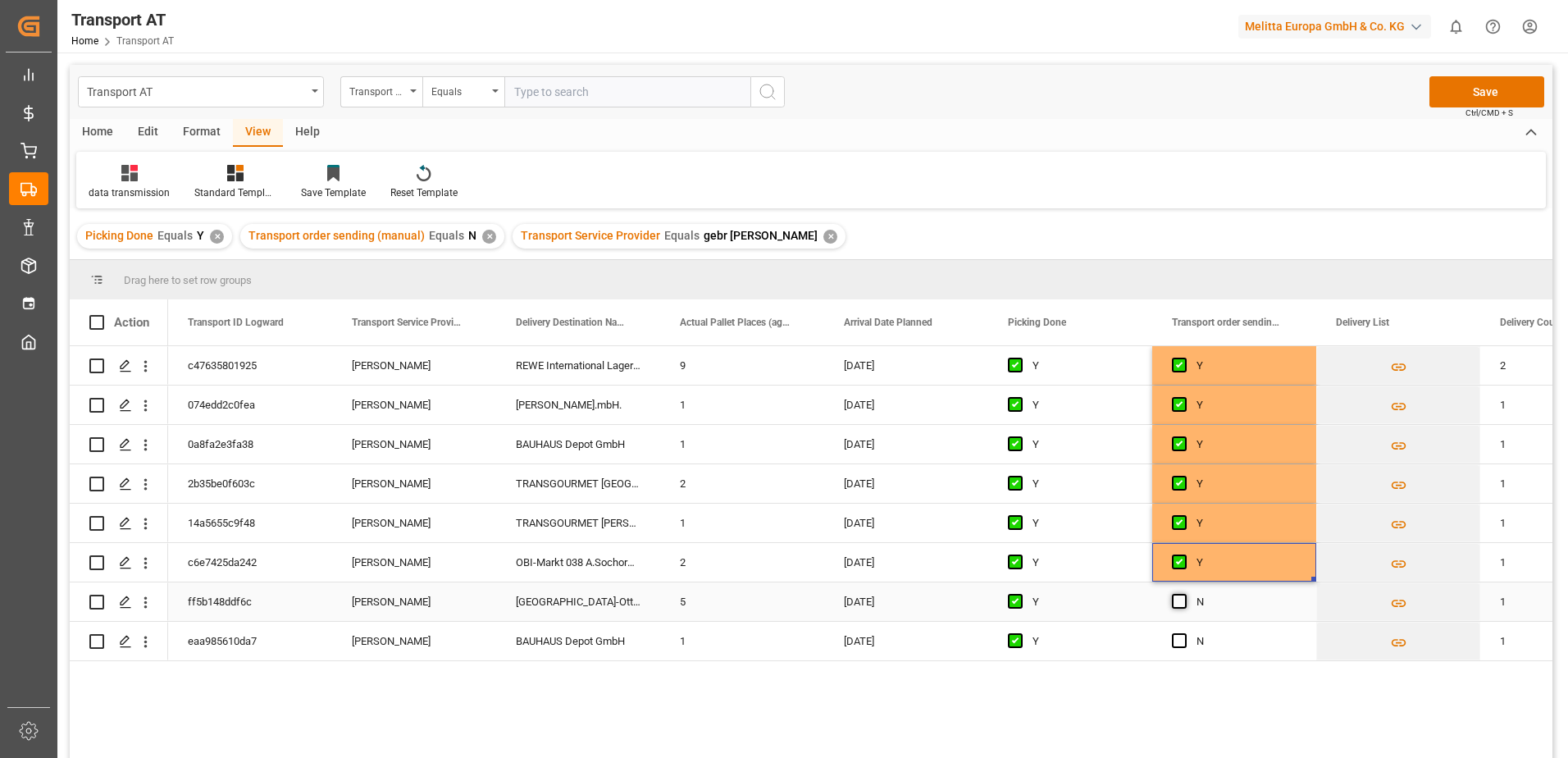
click at [1185, 602] on span "Press SPACE to select this row." at bounding box center [1180, 602] width 15 height 15
click at [1185, 594] on input "Press SPACE to select this row." at bounding box center [1185, 594] width 0 height 0
click at [1180, 644] on span "Press SPACE to select this row." at bounding box center [1180, 641] width 15 height 15
click at [1185, 633] on input "Press SPACE to select this row." at bounding box center [1185, 633] width 0 height 0
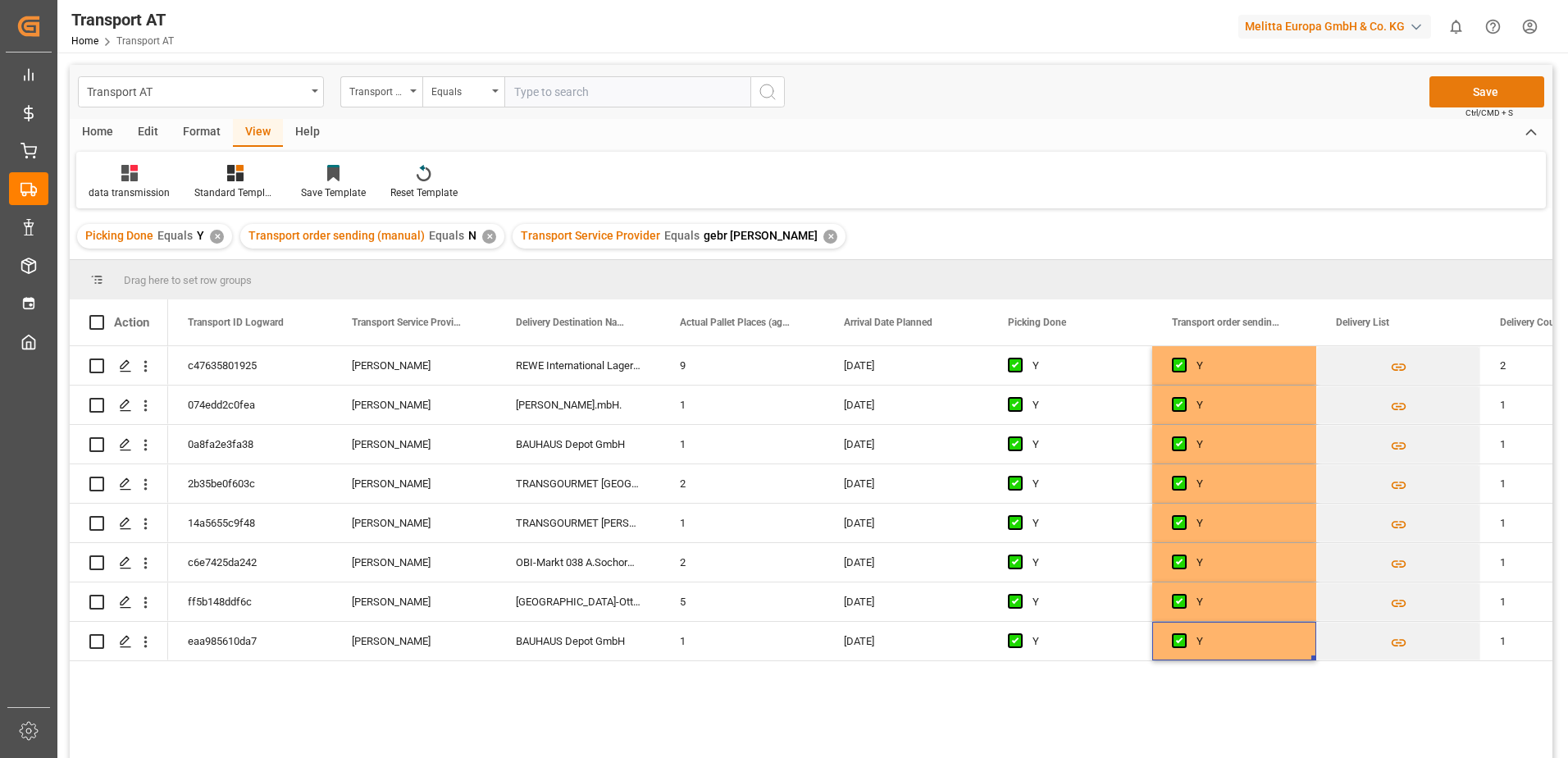
click at [1508, 88] on button "Save" at bounding box center [1486, 92] width 115 height 31
